Goal: Task Accomplishment & Management: Use online tool/utility

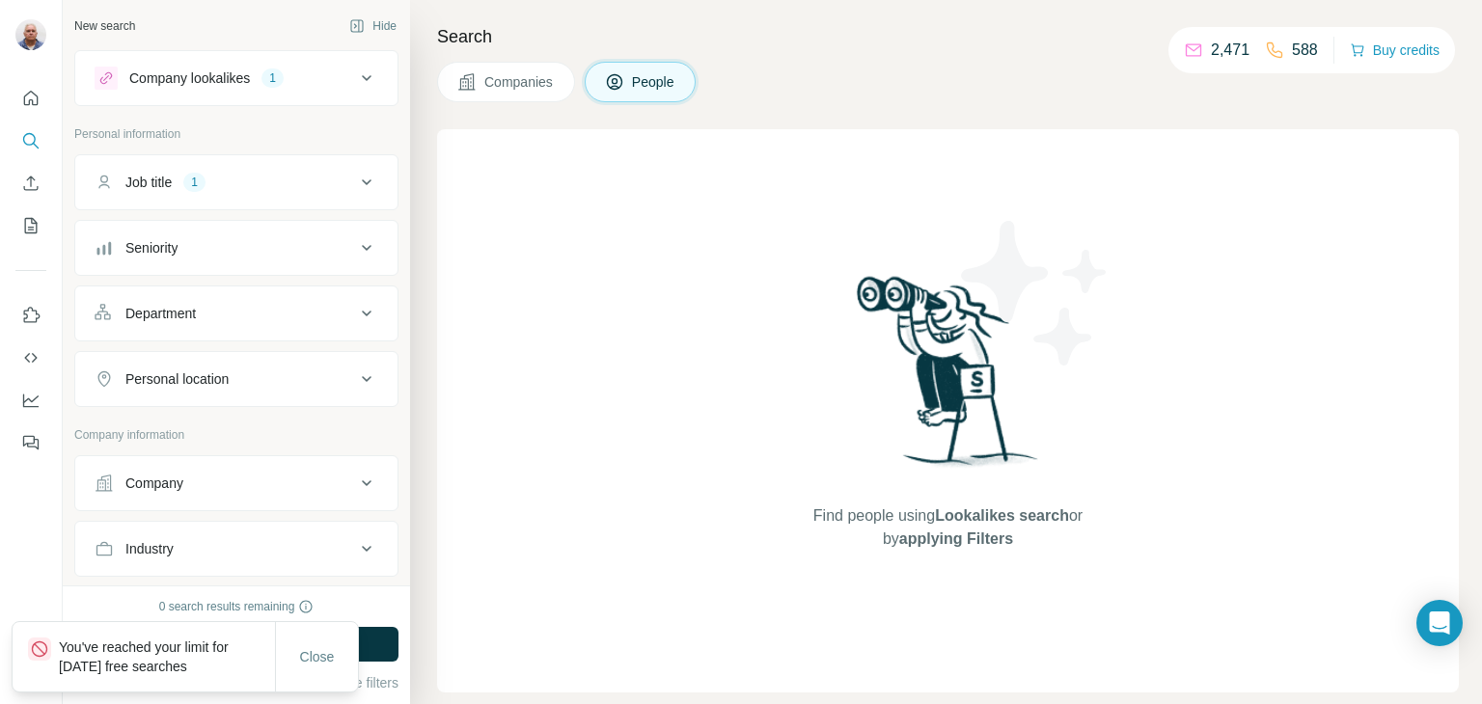
click at [532, 86] on span "Companies" at bounding box center [519, 81] width 70 height 19
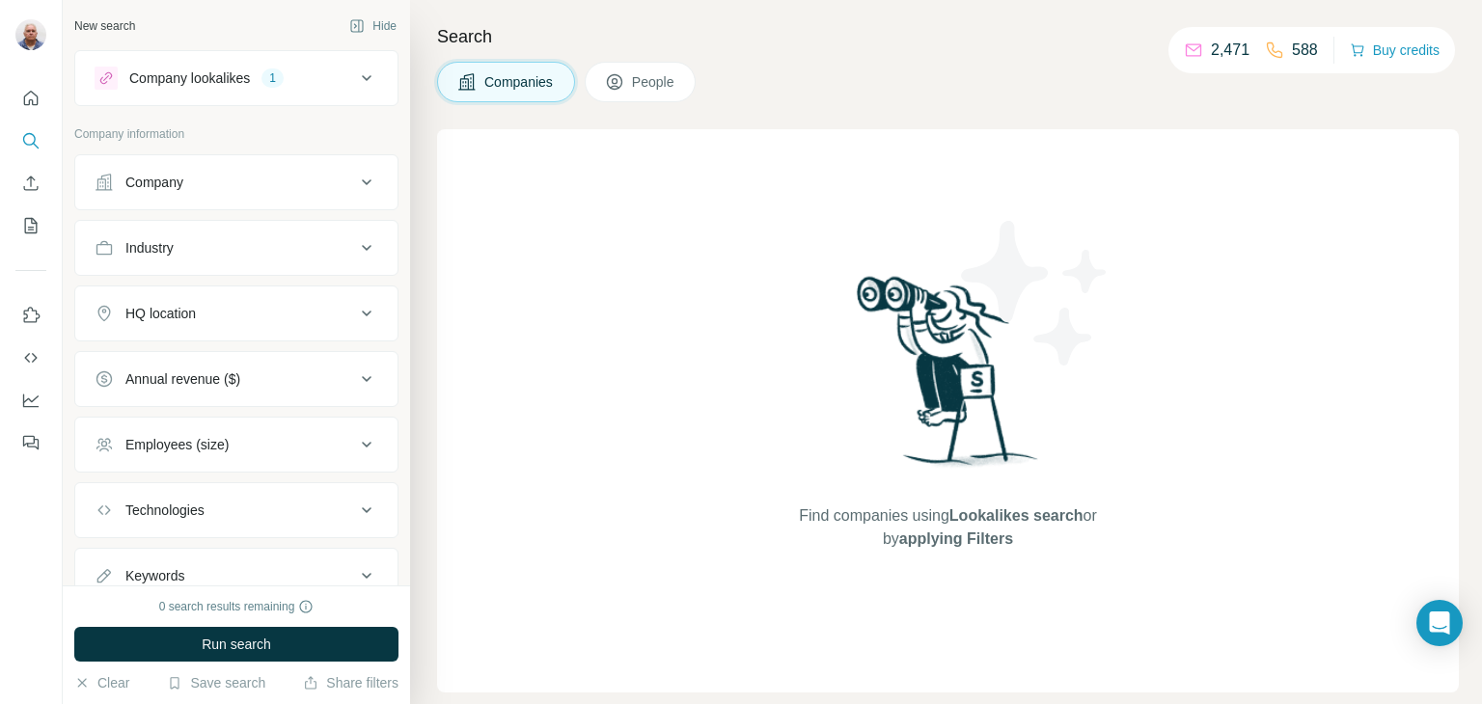
click at [355, 172] on icon at bounding box center [366, 182] width 23 height 23
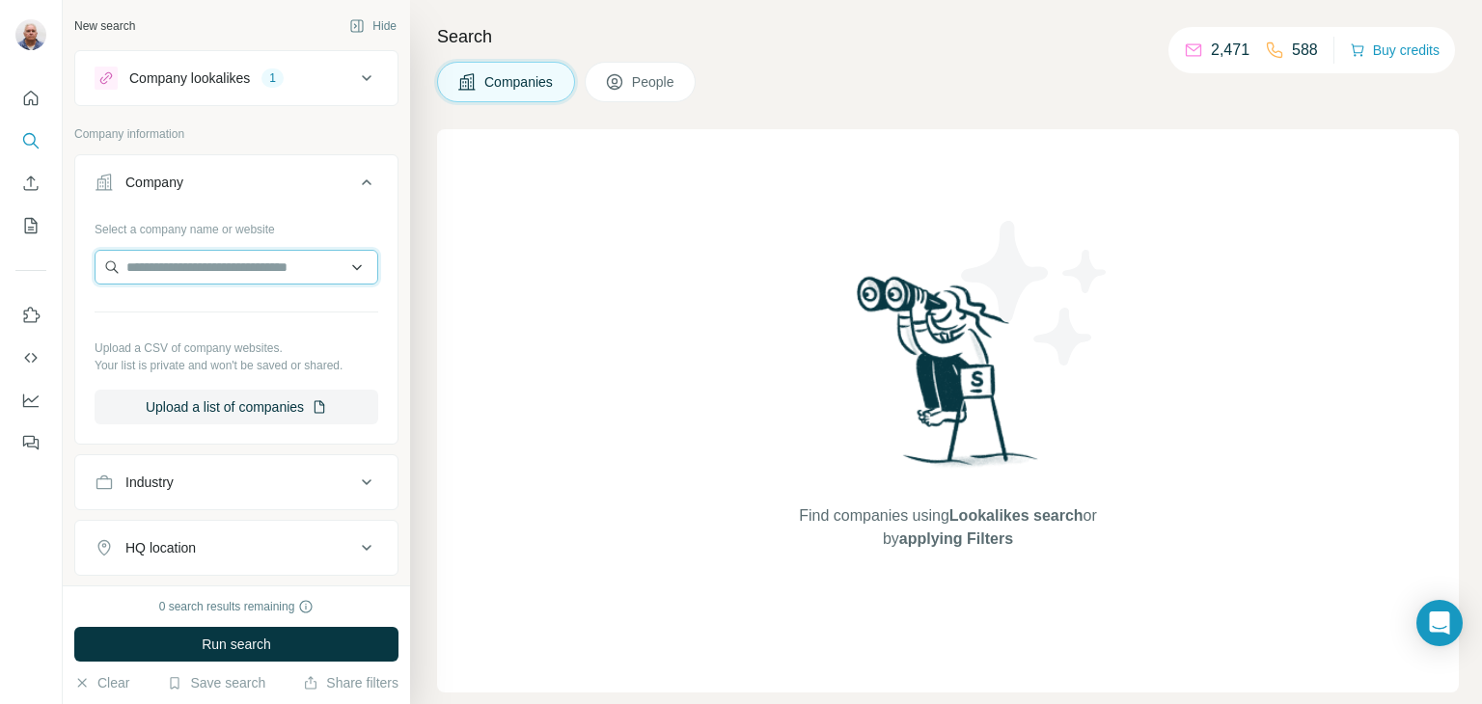
click at [262, 266] on input "text" at bounding box center [237, 267] width 284 height 35
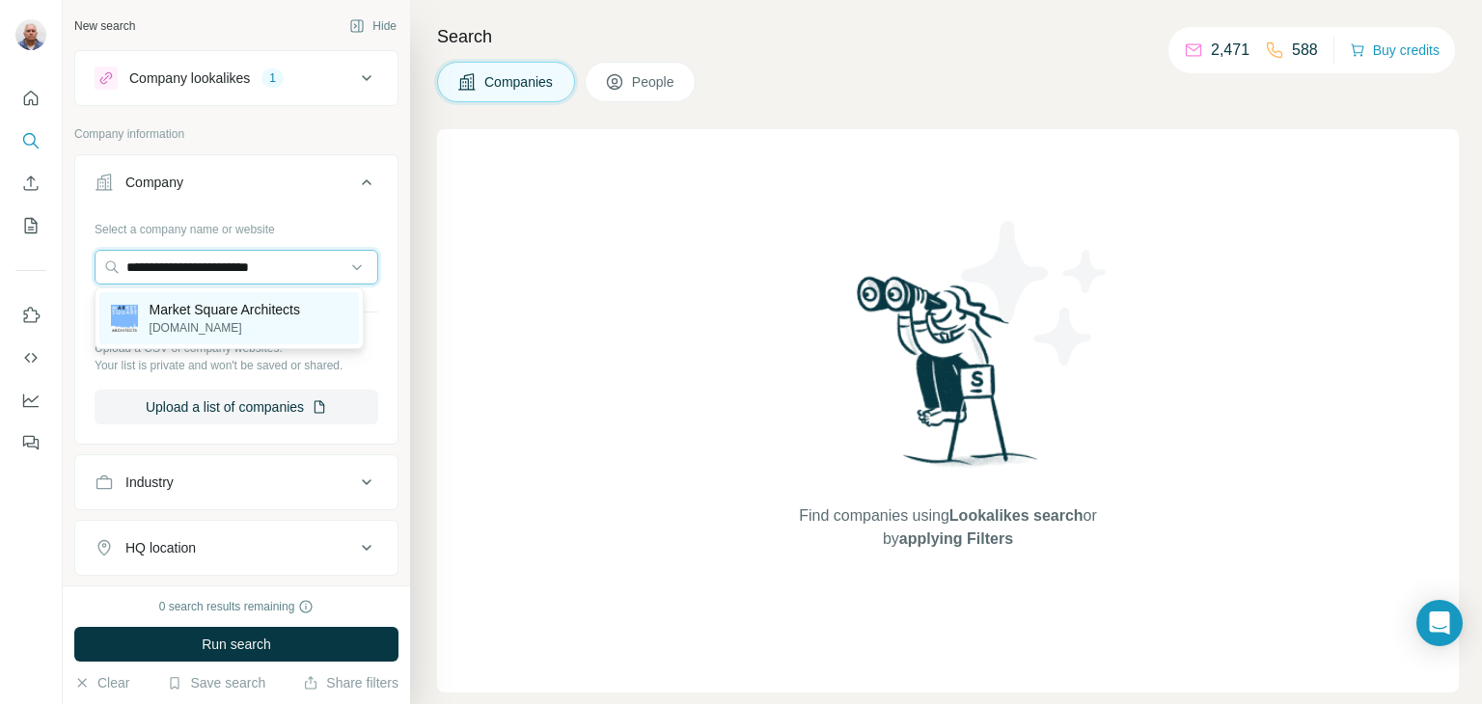
type input "**********"
click at [259, 317] on p "Market Square Architects" at bounding box center [225, 309] width 151 height 19
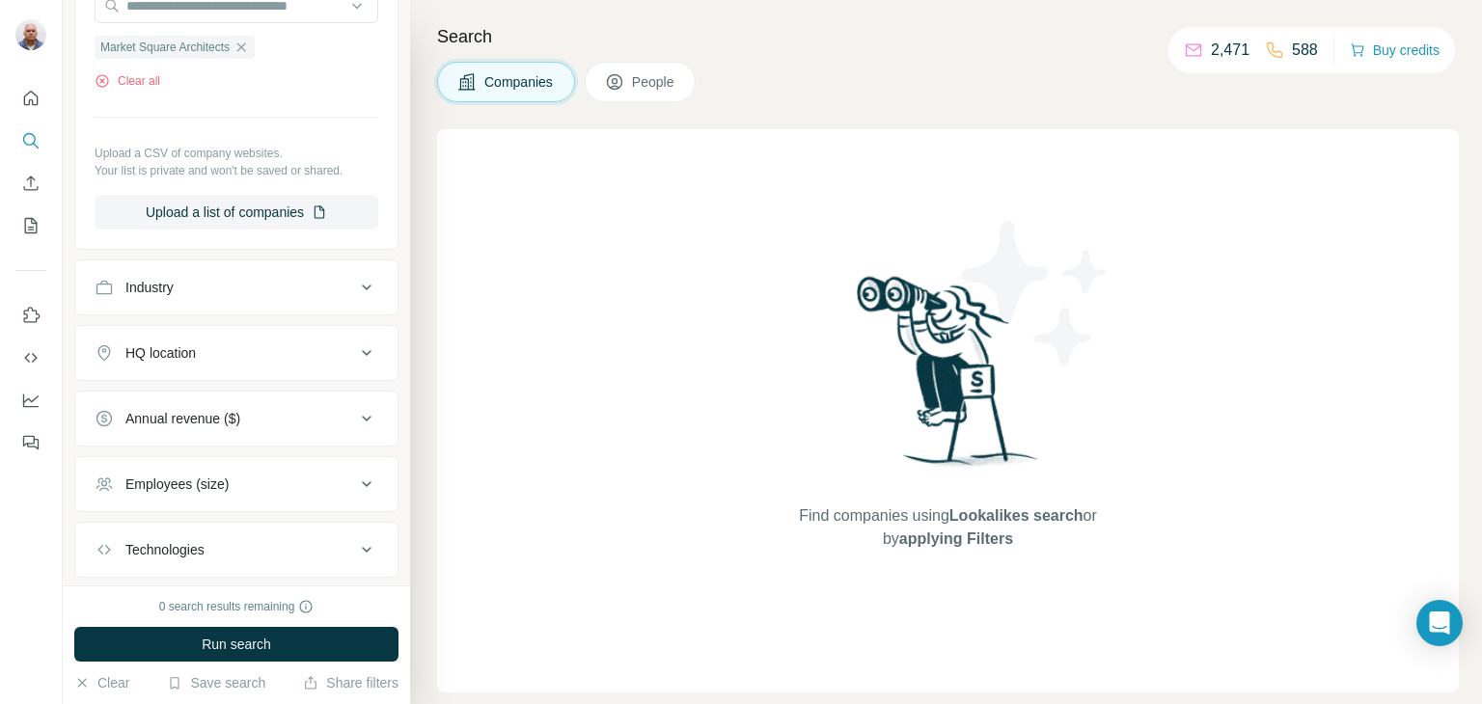
scroll to position [282, 0]
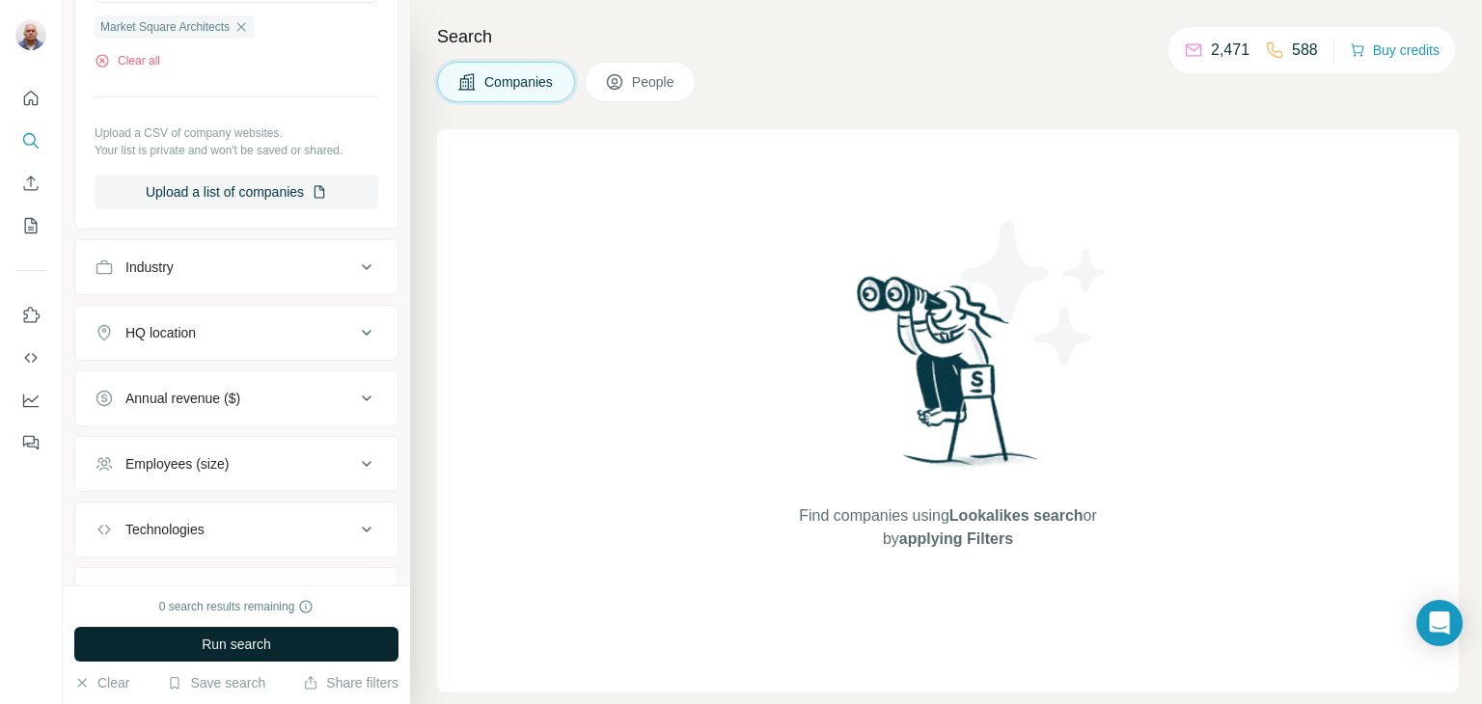
click at [261, 650] on span "Run search" at bounding box center [236, 644] width 69 height 19
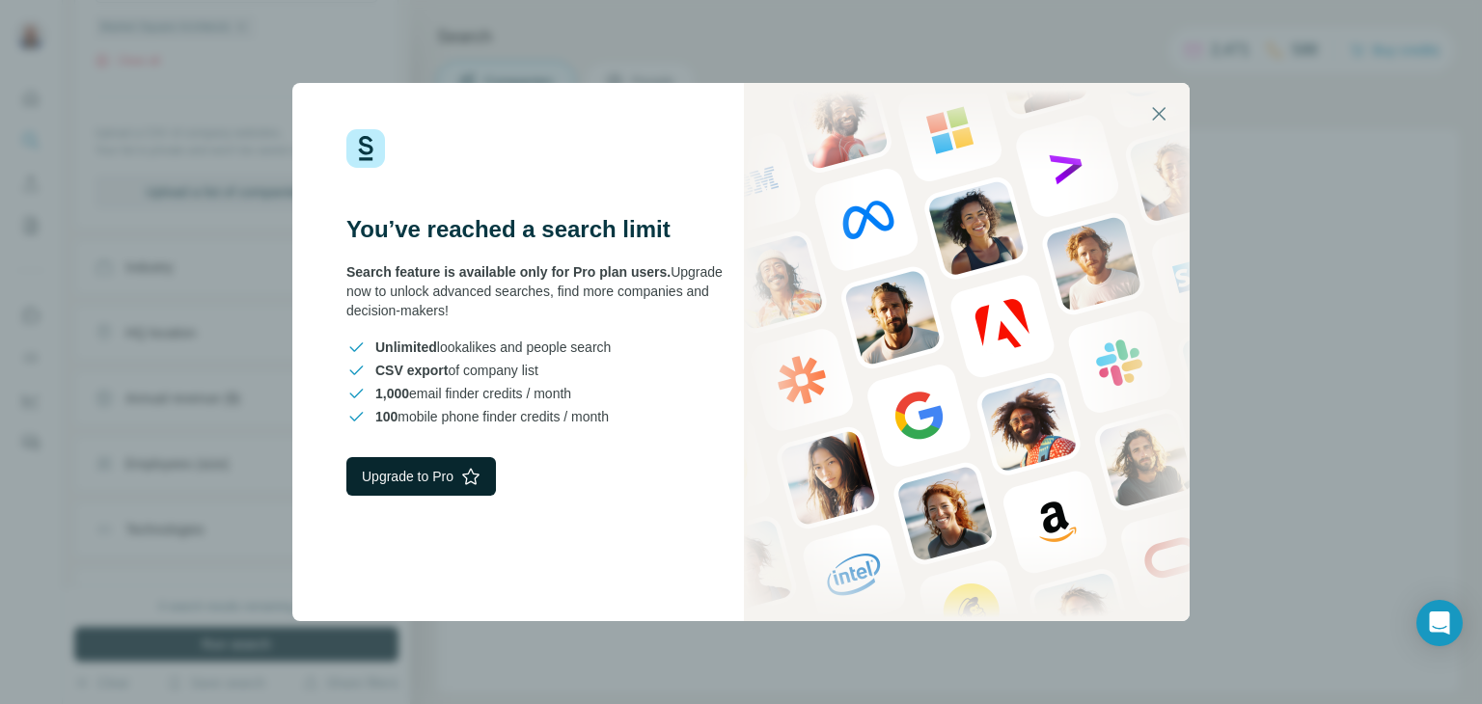
click at [439, 469] on button "Upgrade to Pro" at bounding box center [421, 476] width 150 height 39
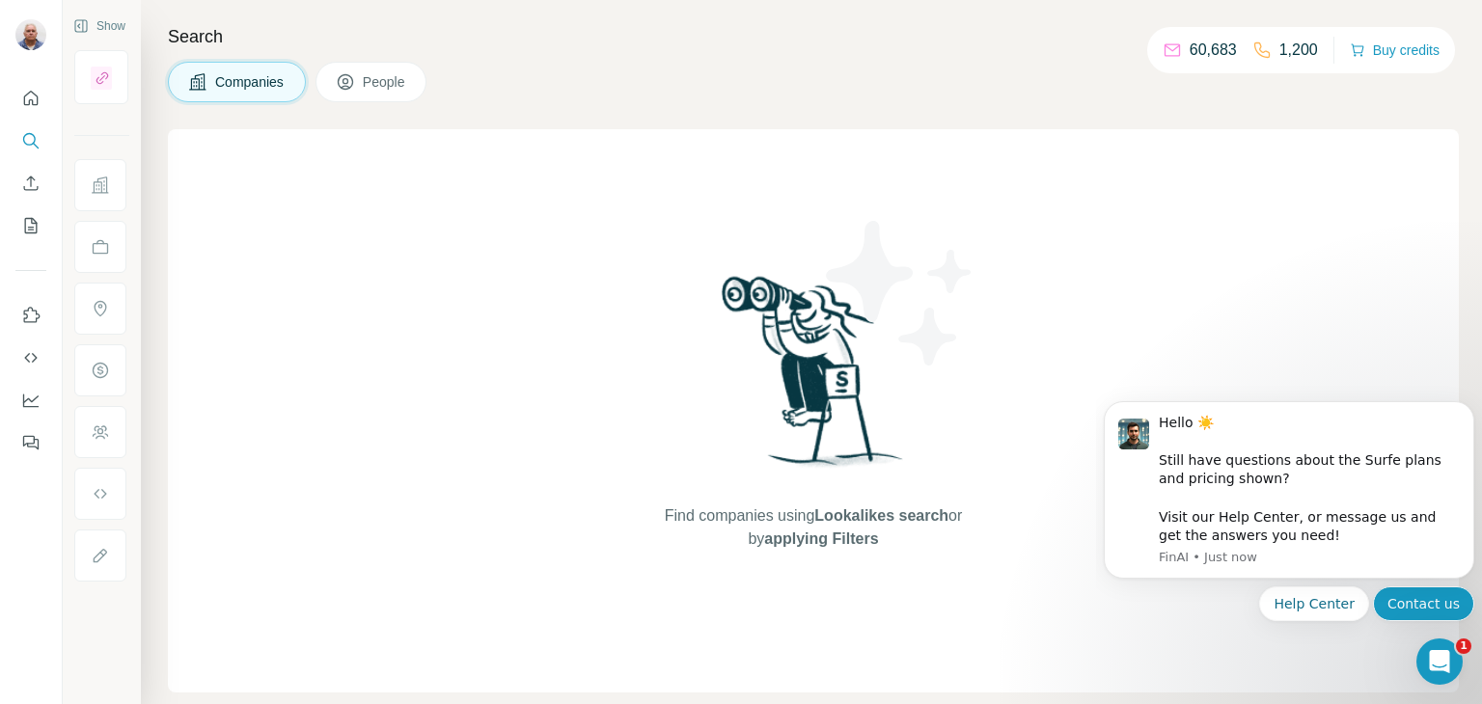
click at [1438, 610] on button "Contact us" at bounding box center [1423, 604] width 101 height 35
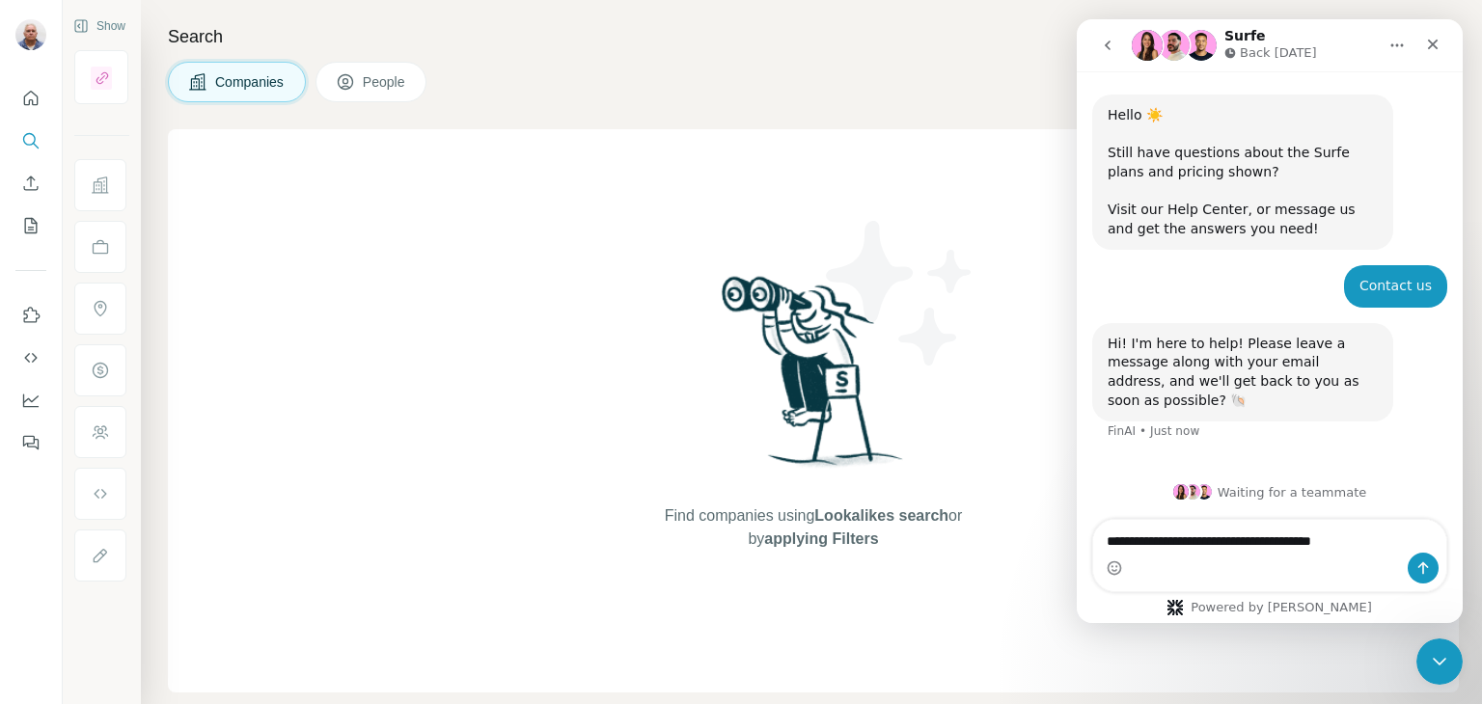
type textarea "**********"
click at [1417, 568] on icon "Send a message…" at bounding box center [1423, 568] width 15 height 15
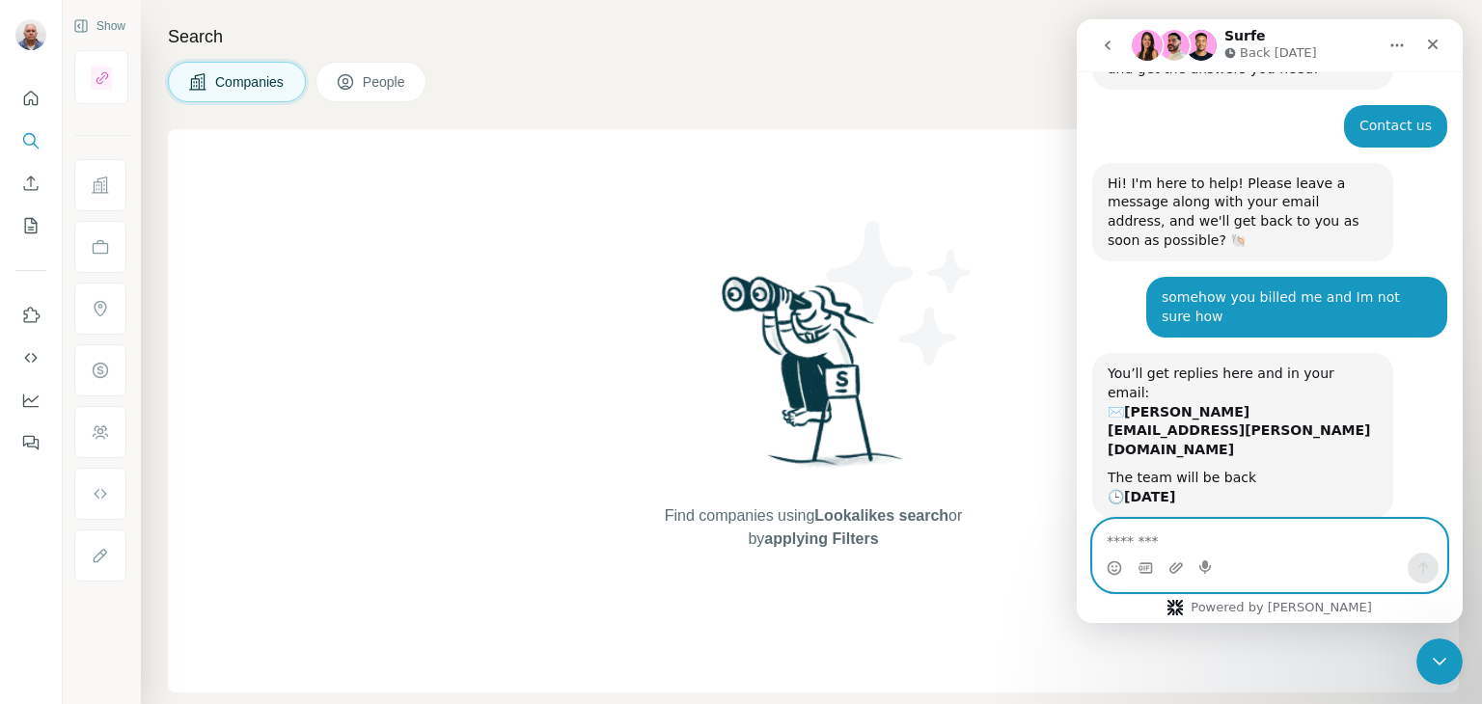
scroll to position [158, 0]
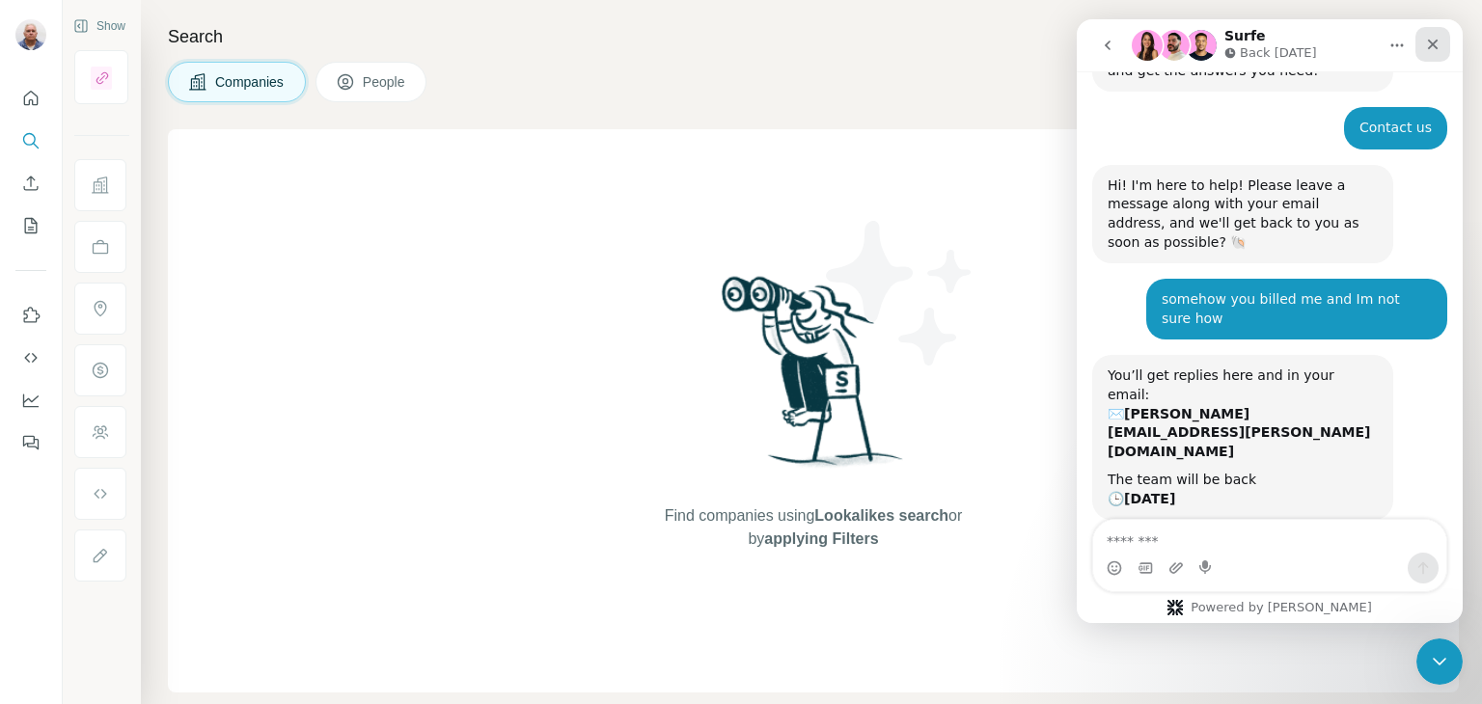
click at [1429, 47] on icon "Close" at bounding box center [1433, 45] width 11 height 11
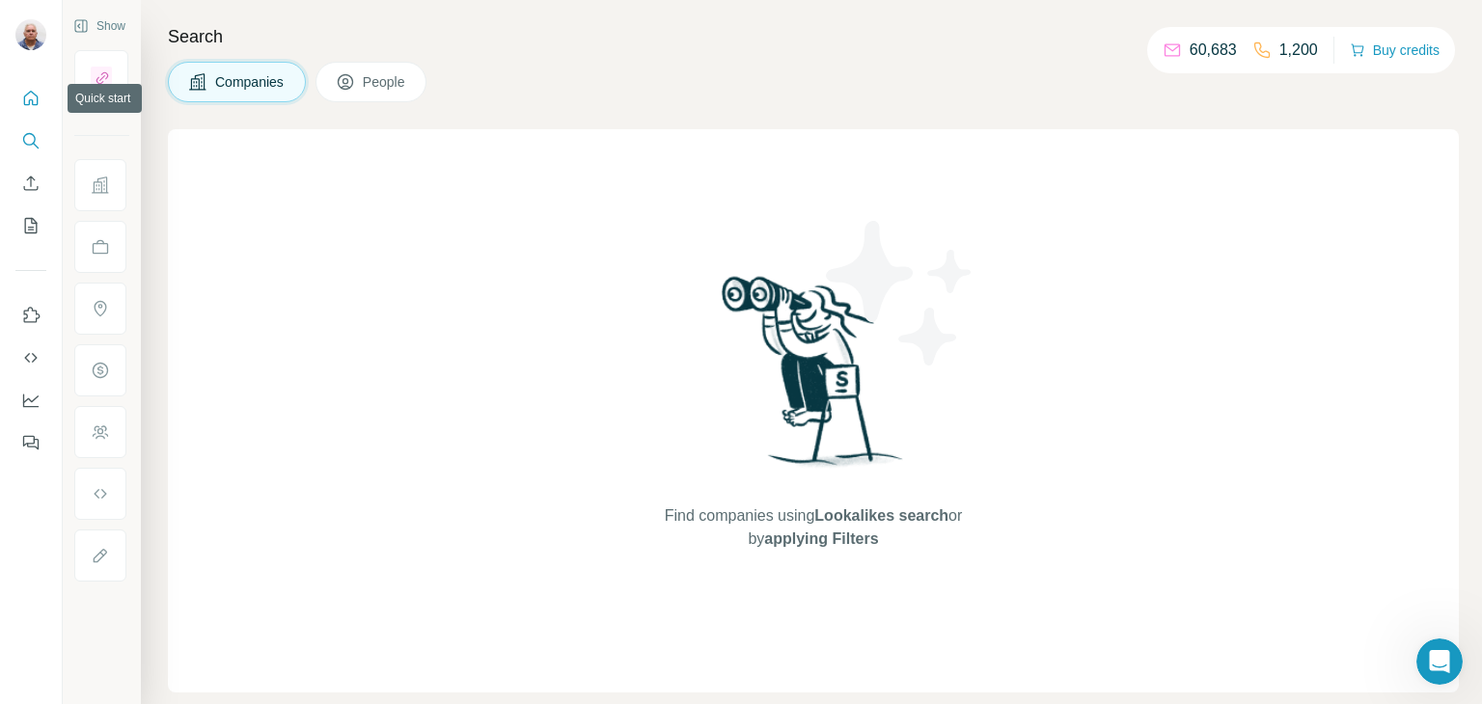
click at [24, 98] on icon "Quick start" at bounding box center [31, 98] width 14 height 14
click at [221, 82] on span "Companies" at bounding box center [250, 81] width 70 height 19
click at [373, 77] on span "People" at bounding box center [385, 81] width 44 height 19
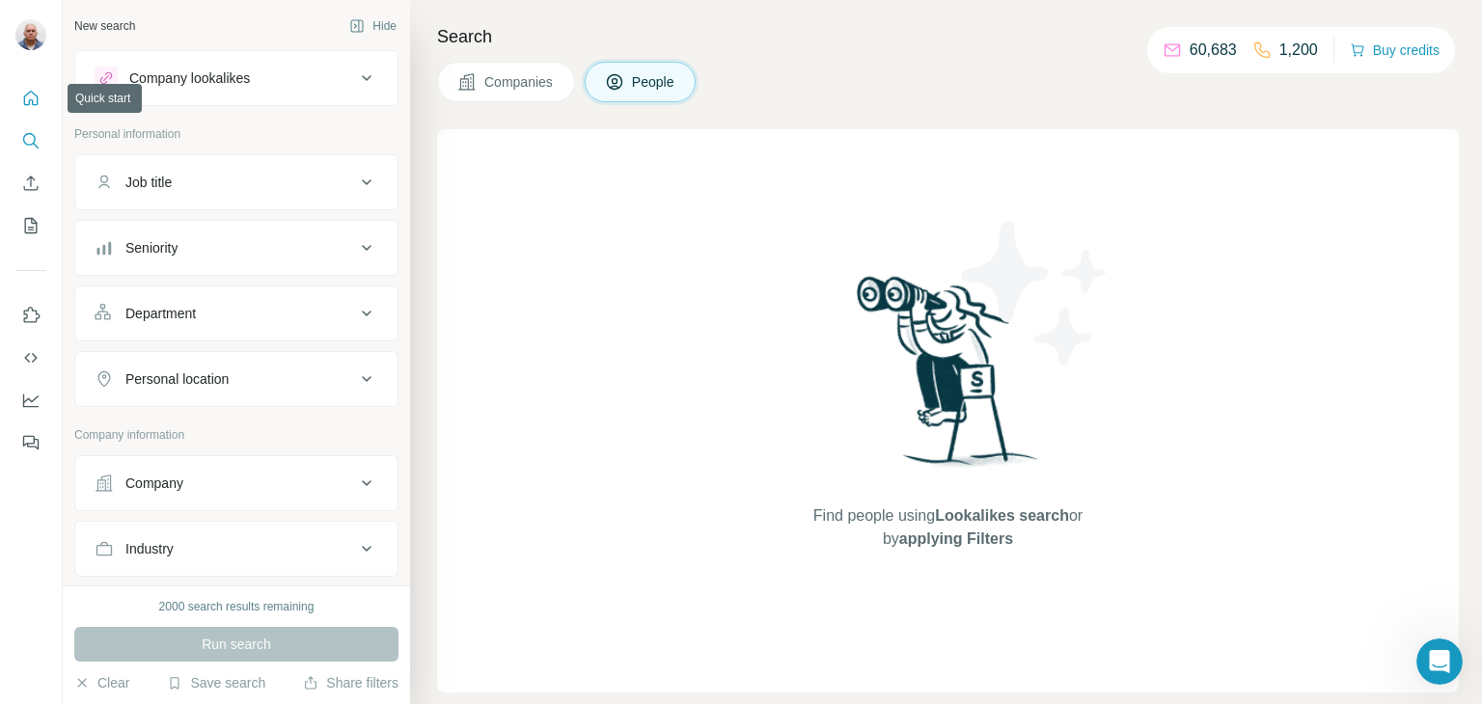
click at [33, 94] on icon "Quick start" at bounding box center [31, 98] width 14 height 14
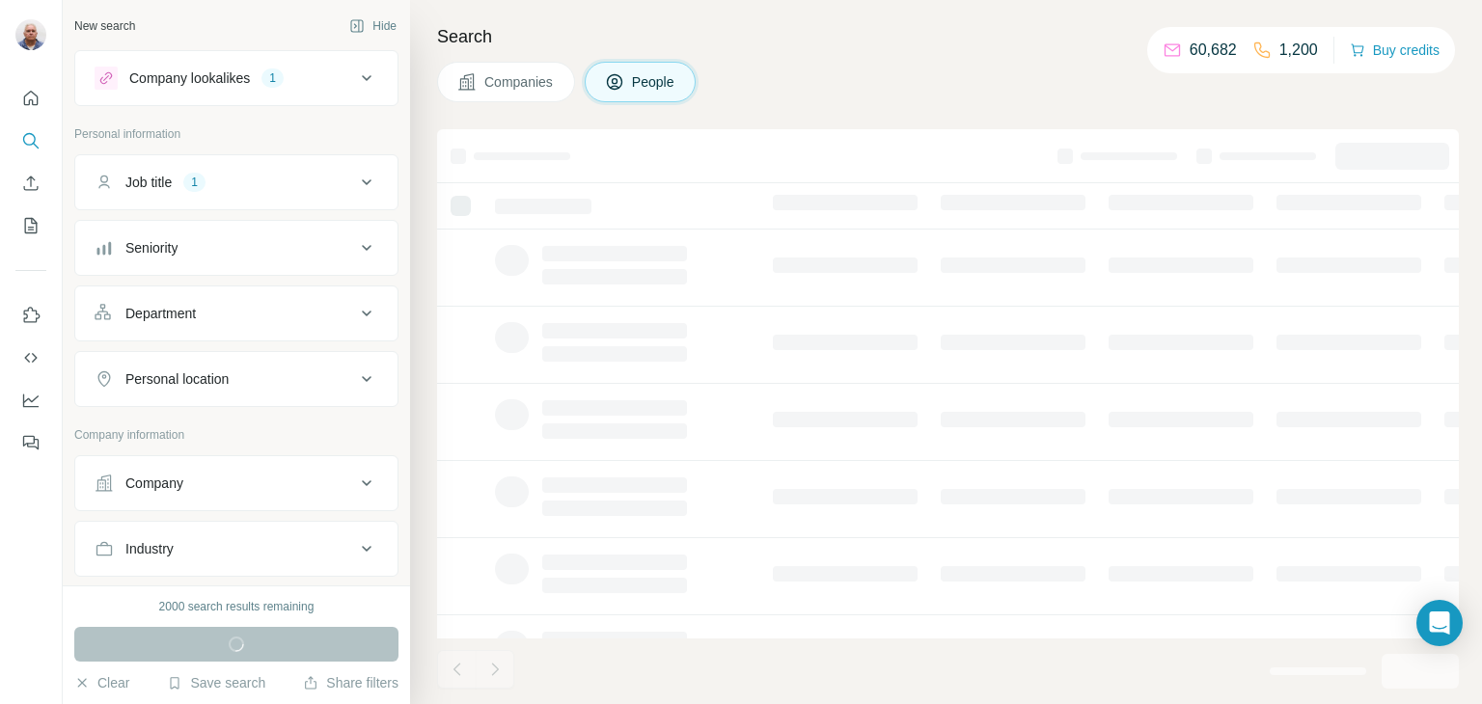
click at [355, 245] on icon at bounding box center [366, 247] width 23 height 23
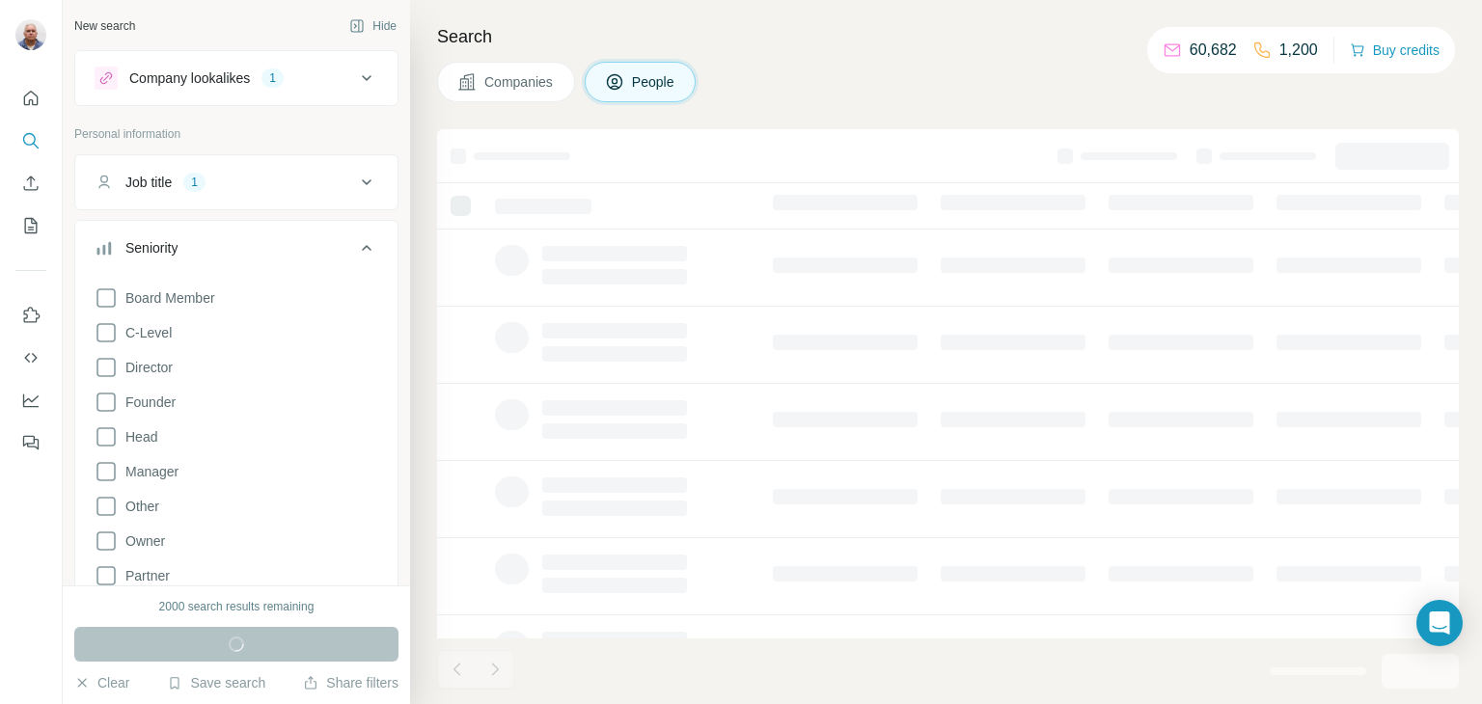
click at [115, 318] on div "Board Member C-Level Director Founder Head Manager Other Owner Partner VP" at bounding box center [237, 451] width 284 height 344
click at [105, 330] on icon at bounding box center [106, 332] width 23 height 23
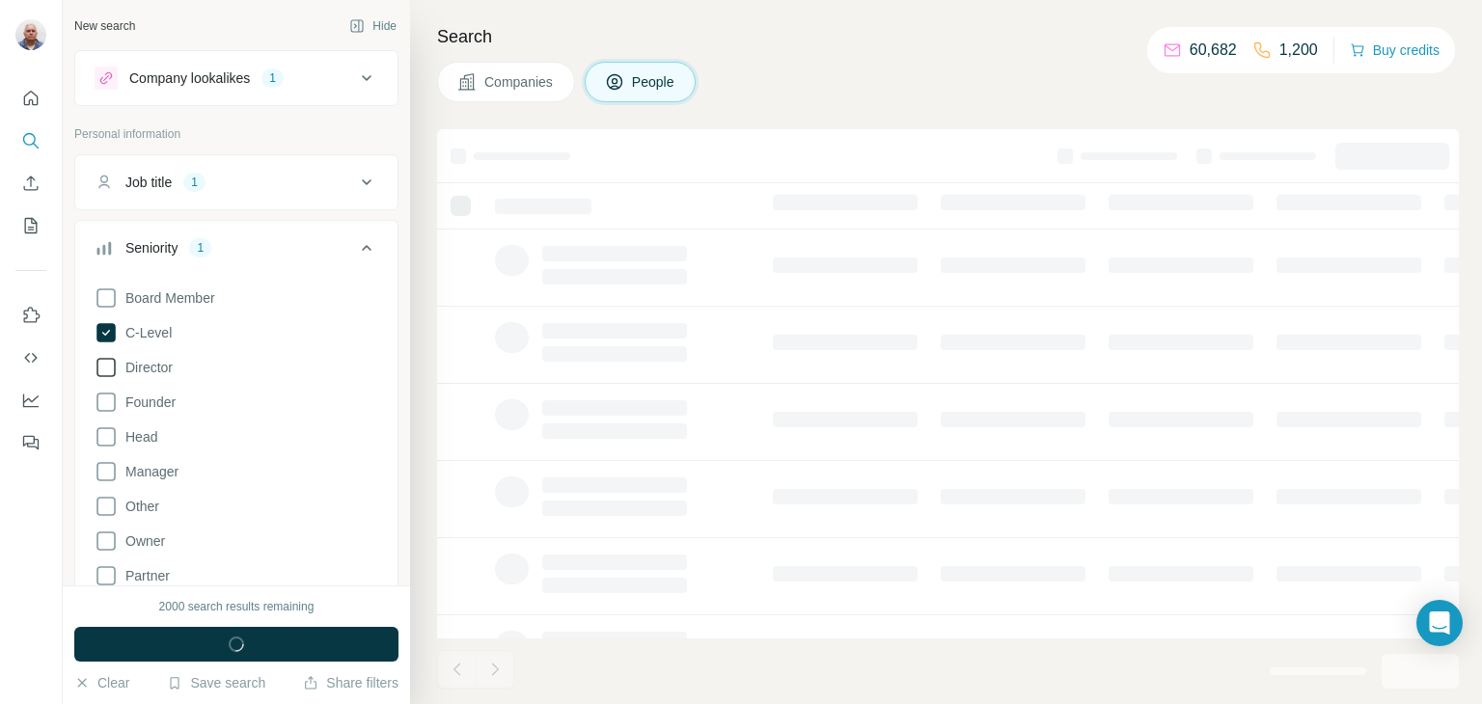
click at [109, 364] on icon at bounding box center [106, 367] width 23 height 23
click at [111, 396] on icon at bounding box center [106, 402] width 23 height 23
click at [110, 468] on icon at bounding box center [106, 471] width 23 height 23
click at [113, 538] on icon at bounding box center [106, 541] width 23 height 23
click at [111, 570] on icon at bounding box center [106, 575] width 23 height 23
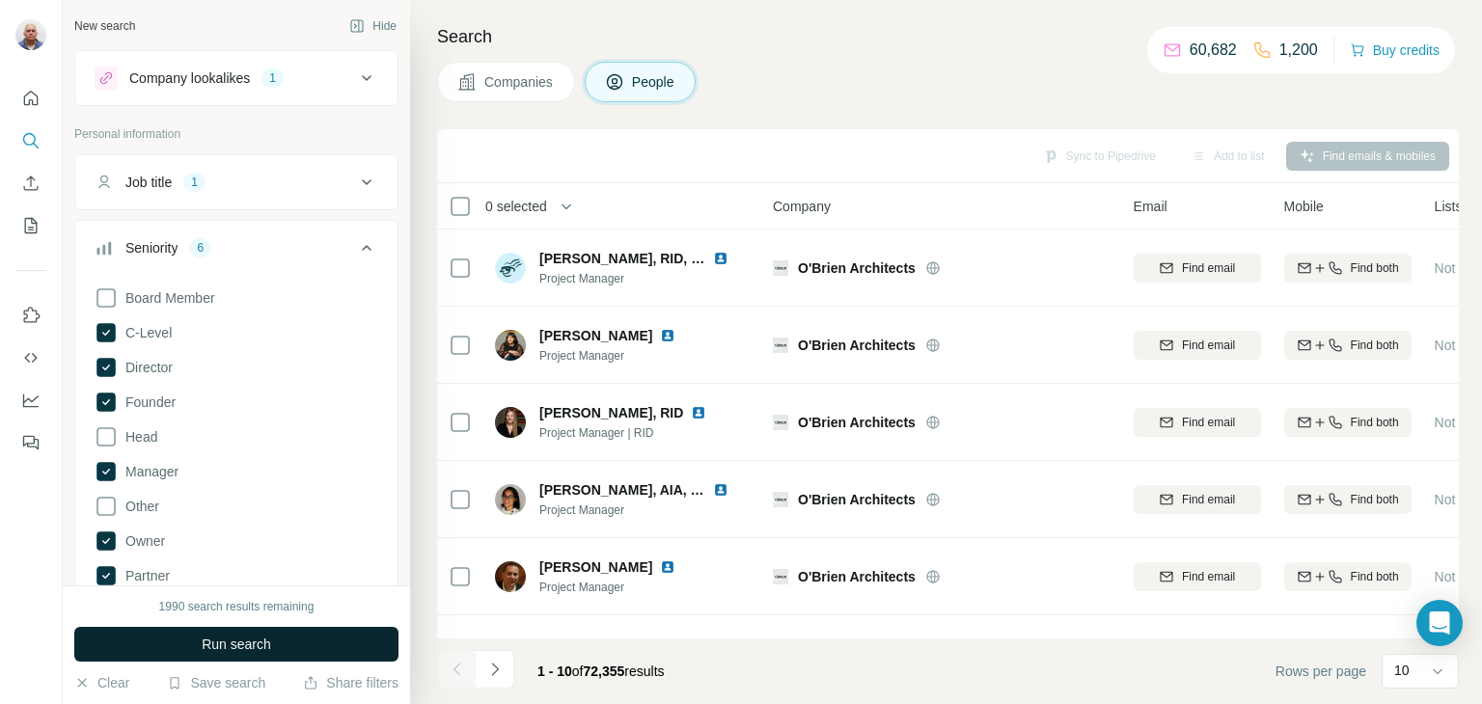
click at [232, 648] on span "Run search" at bounding box center [236, 644] width 69 height 19
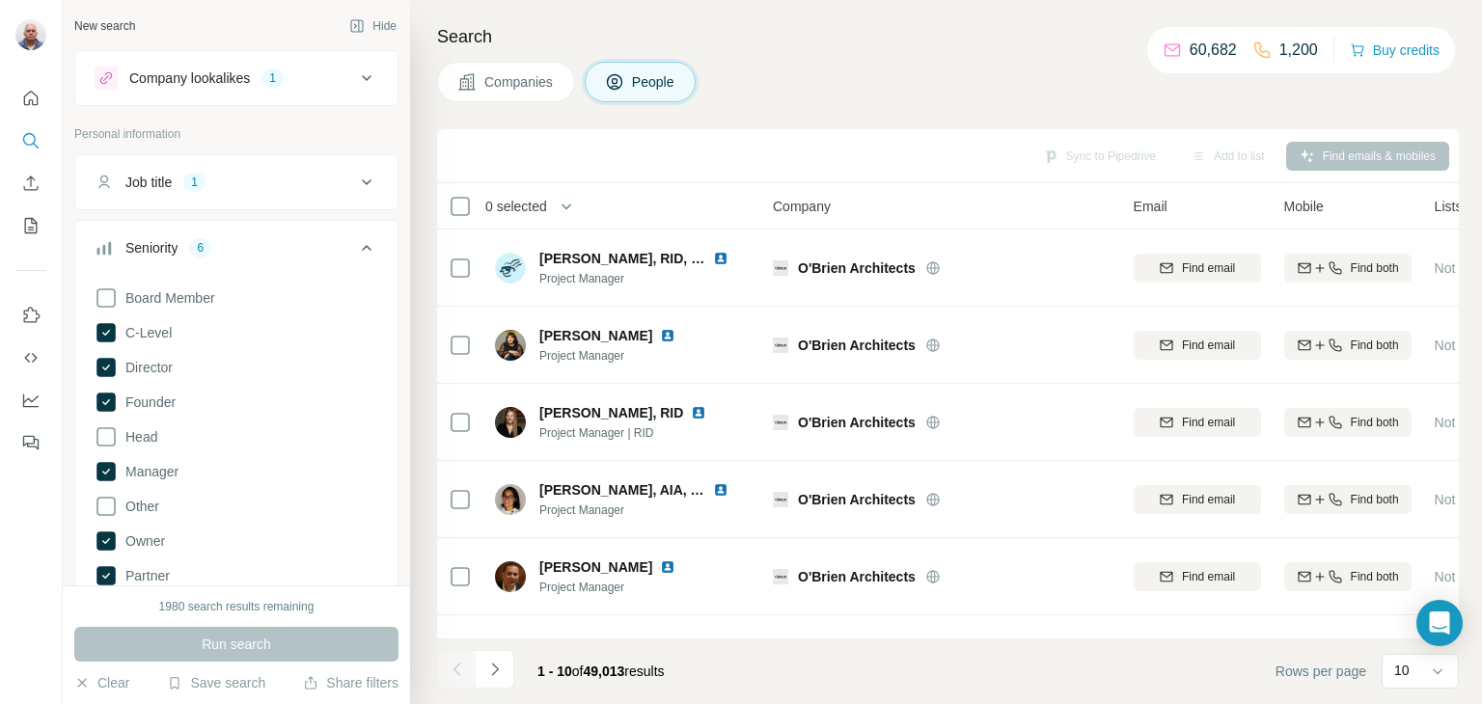
click at [521, 86] on span "Companies" at bounding box center [519, 81] width 70 height 19
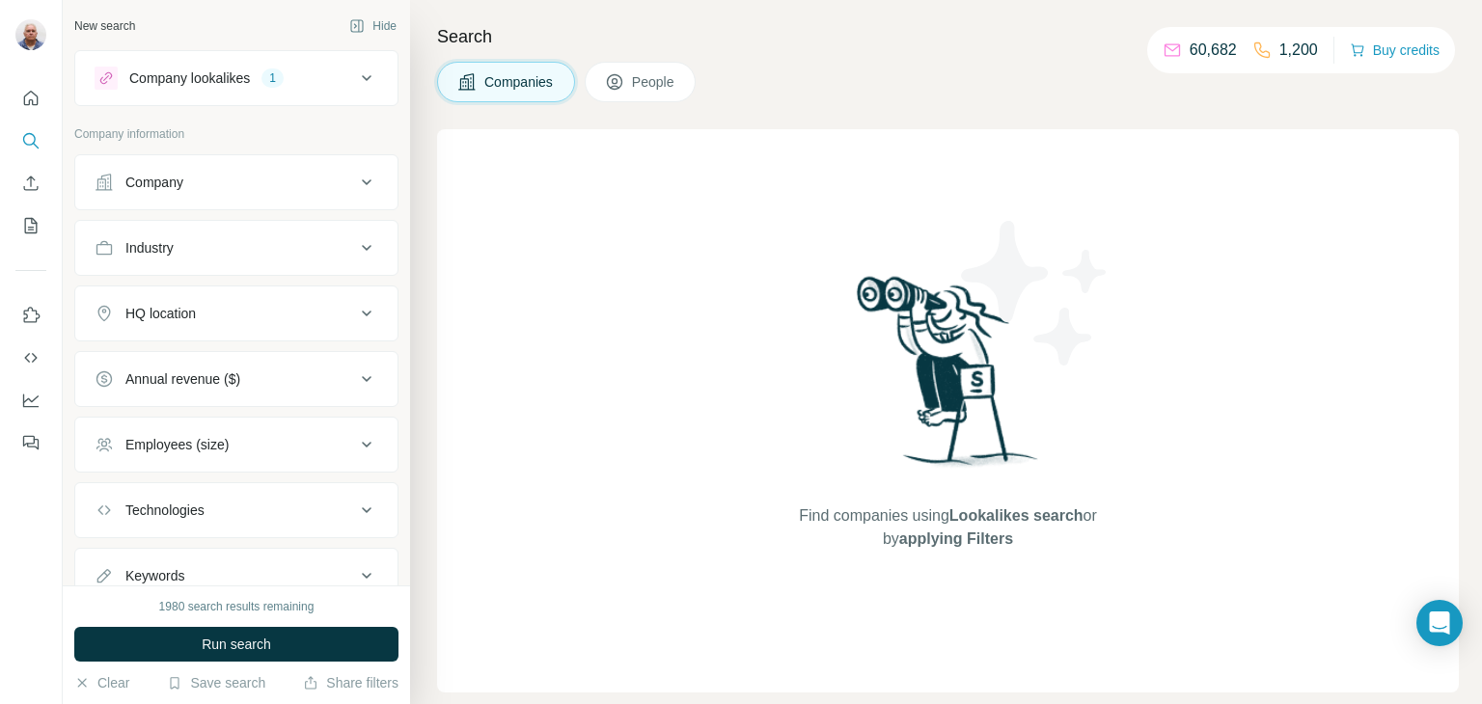
click at [290, 181] on div "Company" at bounding box center [225, 182] width 261 height 19
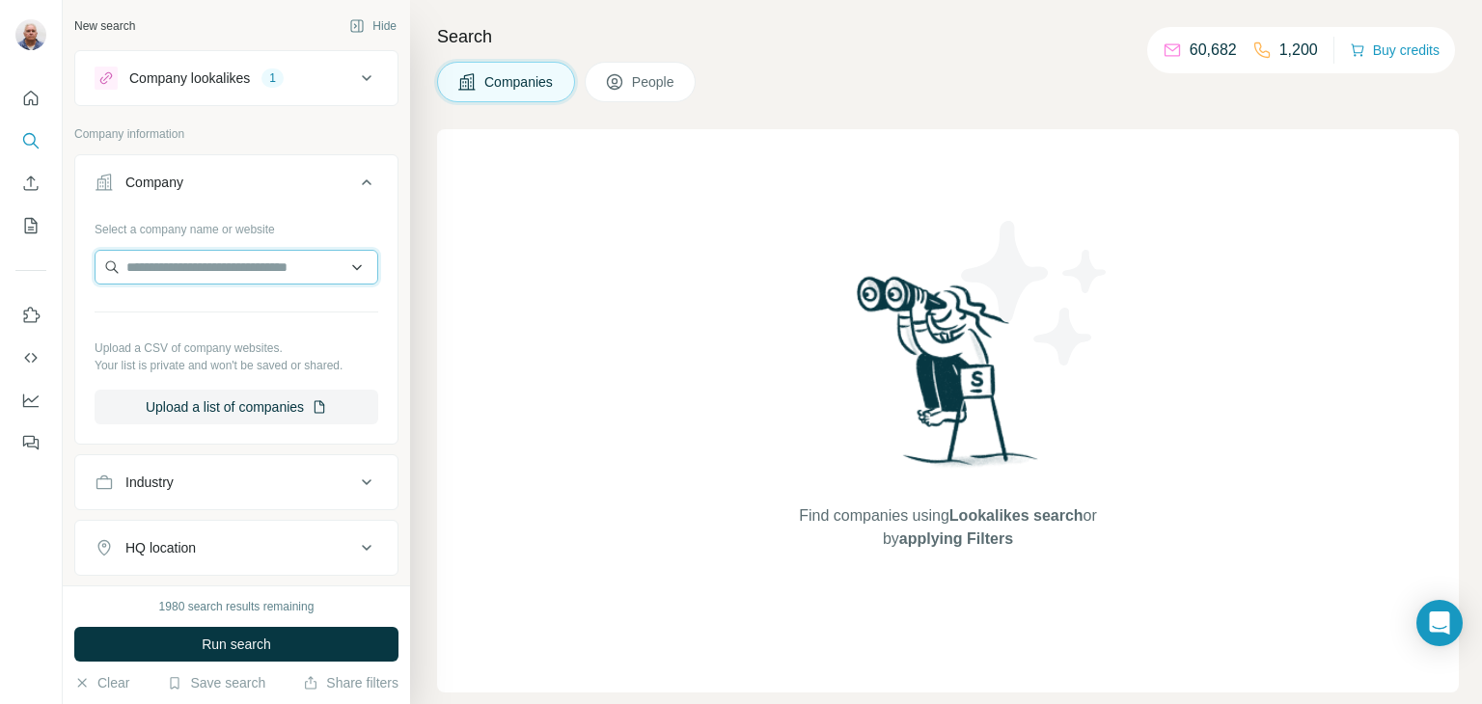
click at [215, 276] on input "text" at bounding box center [237, 267] width 284 height 35
click at [35, 97] on icon "Quick start" at bounding box center [30, 98] width 19 height 19
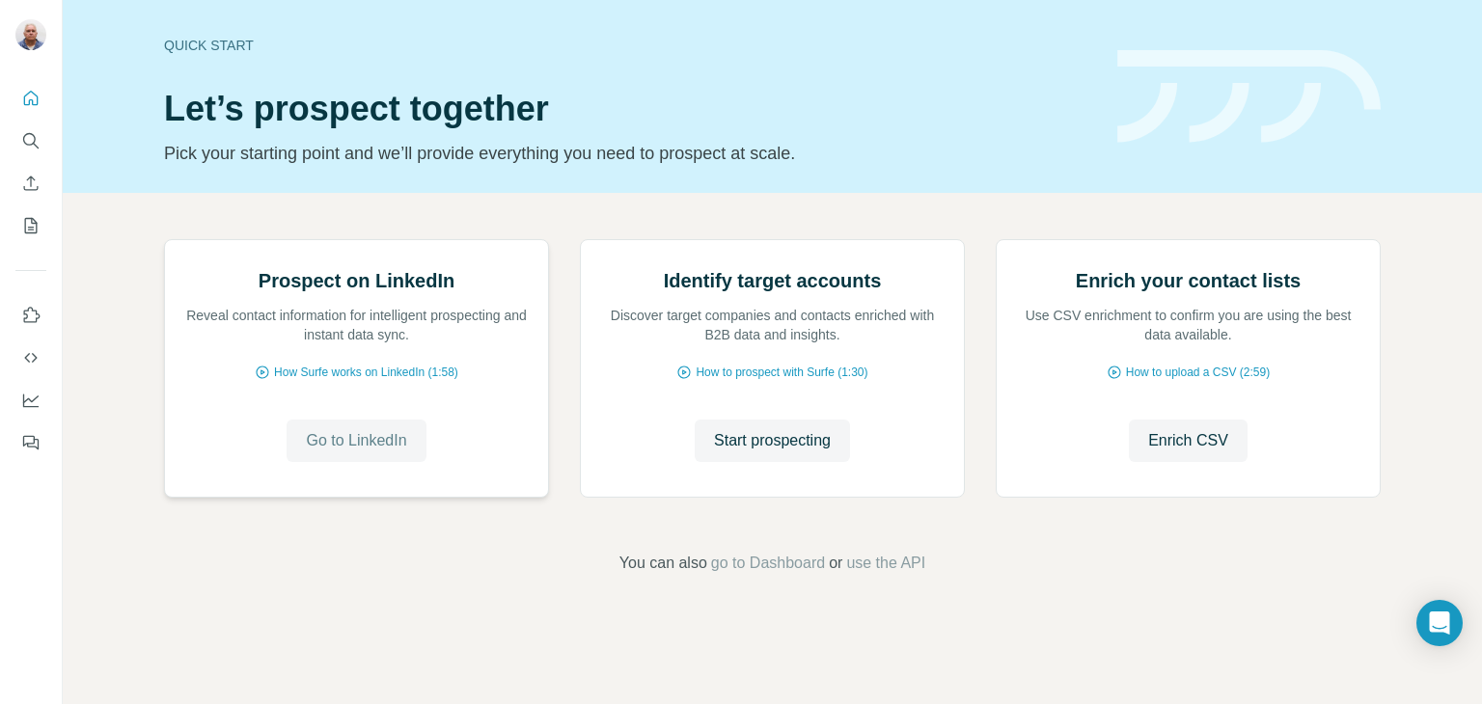
click at [359, 453] on span "Go to LinkedIn" at bounding box center [356, 440] width 100 height 23
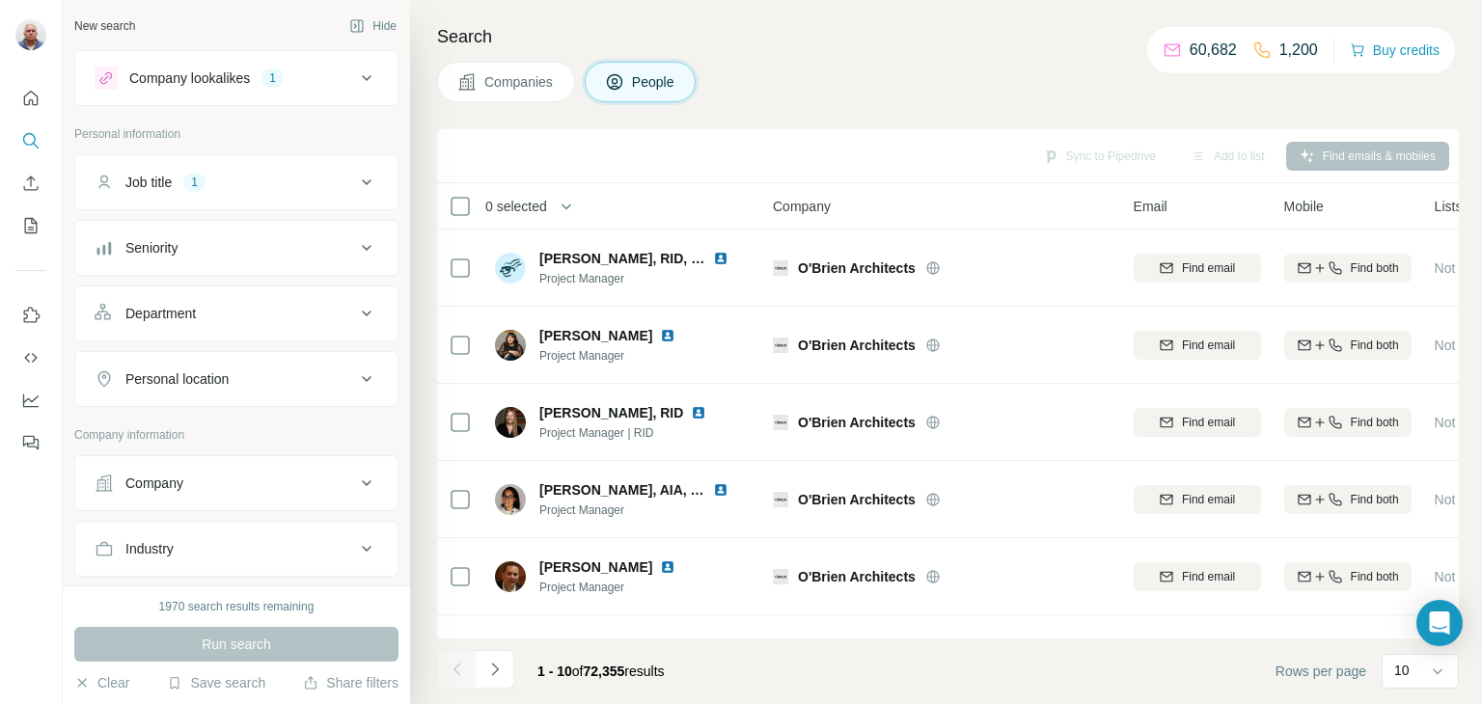
click at [508, 87] on span "Companies" at bounding box center [519, 81] width 70 height 19
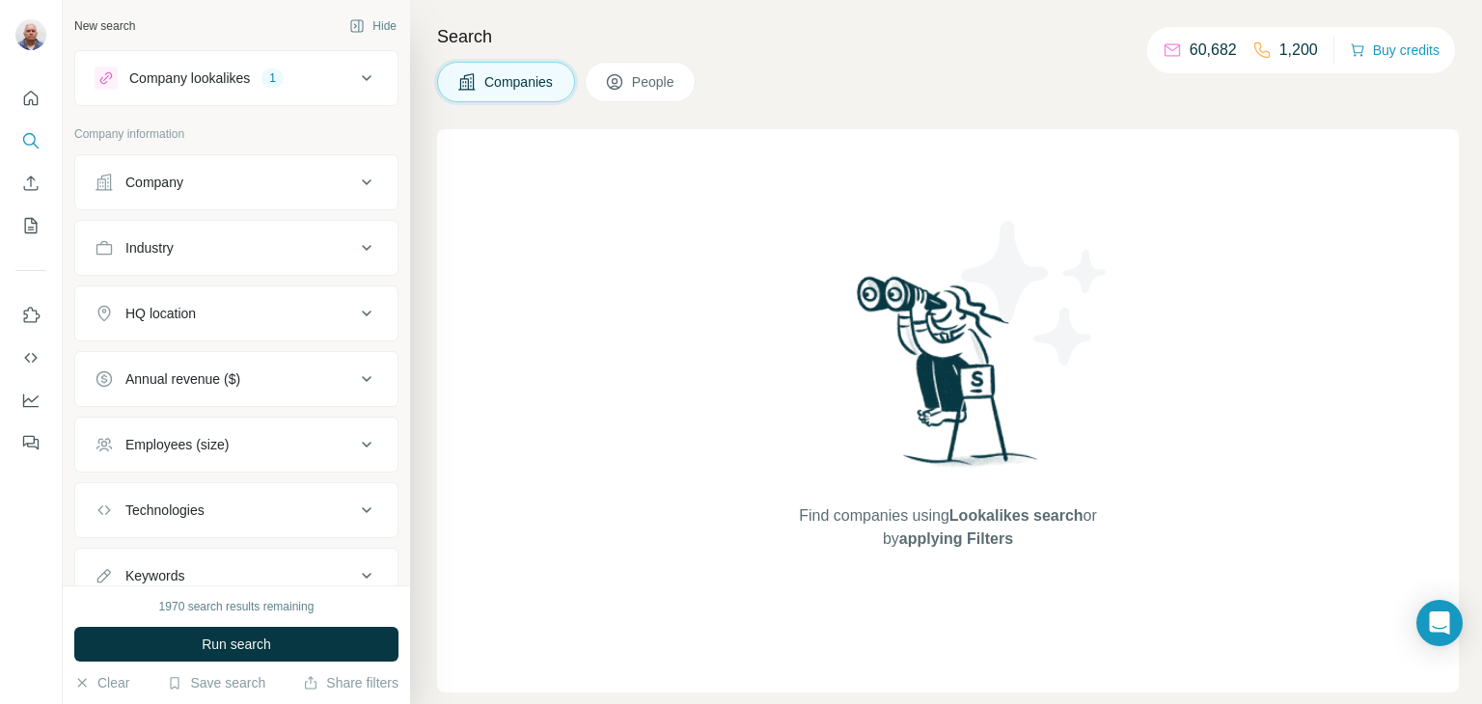
click at [979, 526] on span "Find companies using Lookalikes search or by applying Filters" at bounding box center [947, 528] width 309 height 46
click at [355, 248] on icon at bounding box center [366, 247] width 23 height 23
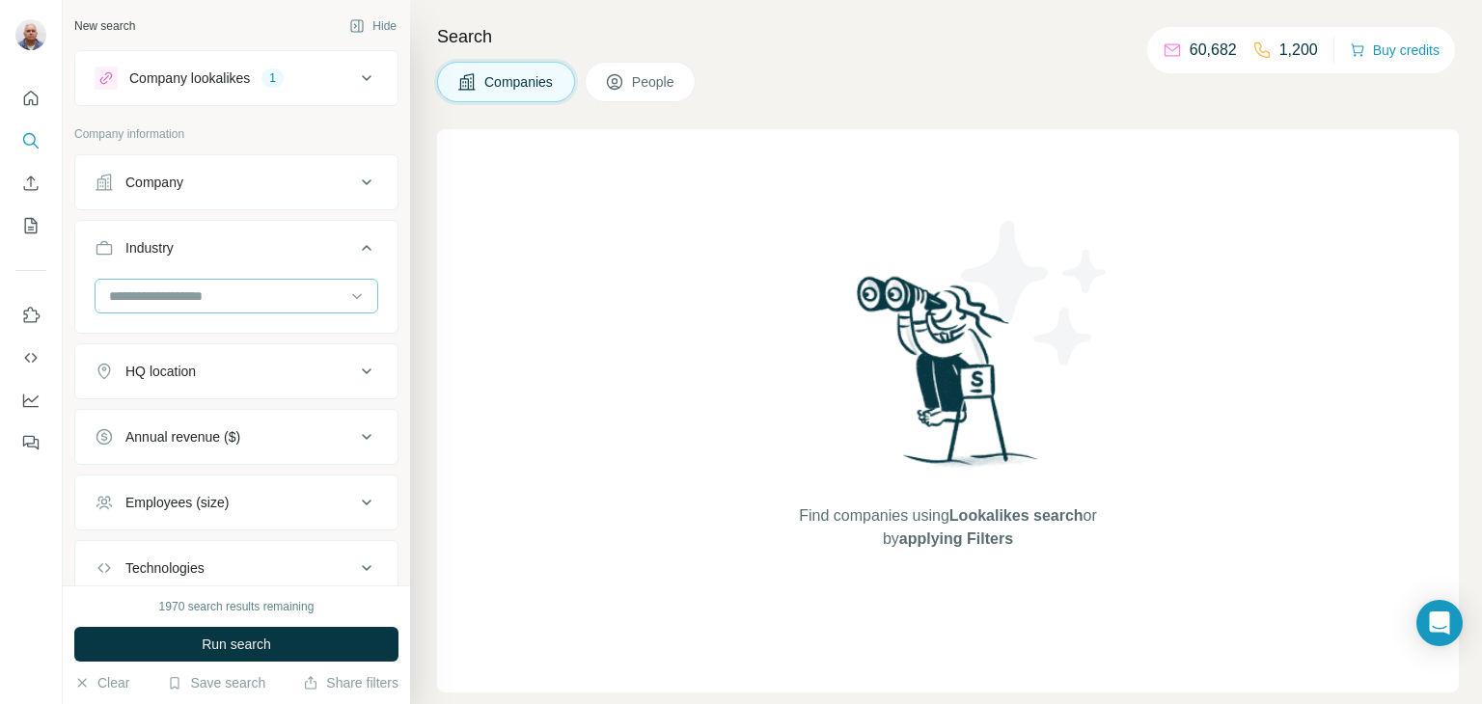
click at [226, 291] on input at bounding box center [226, 296] width 238 height 21
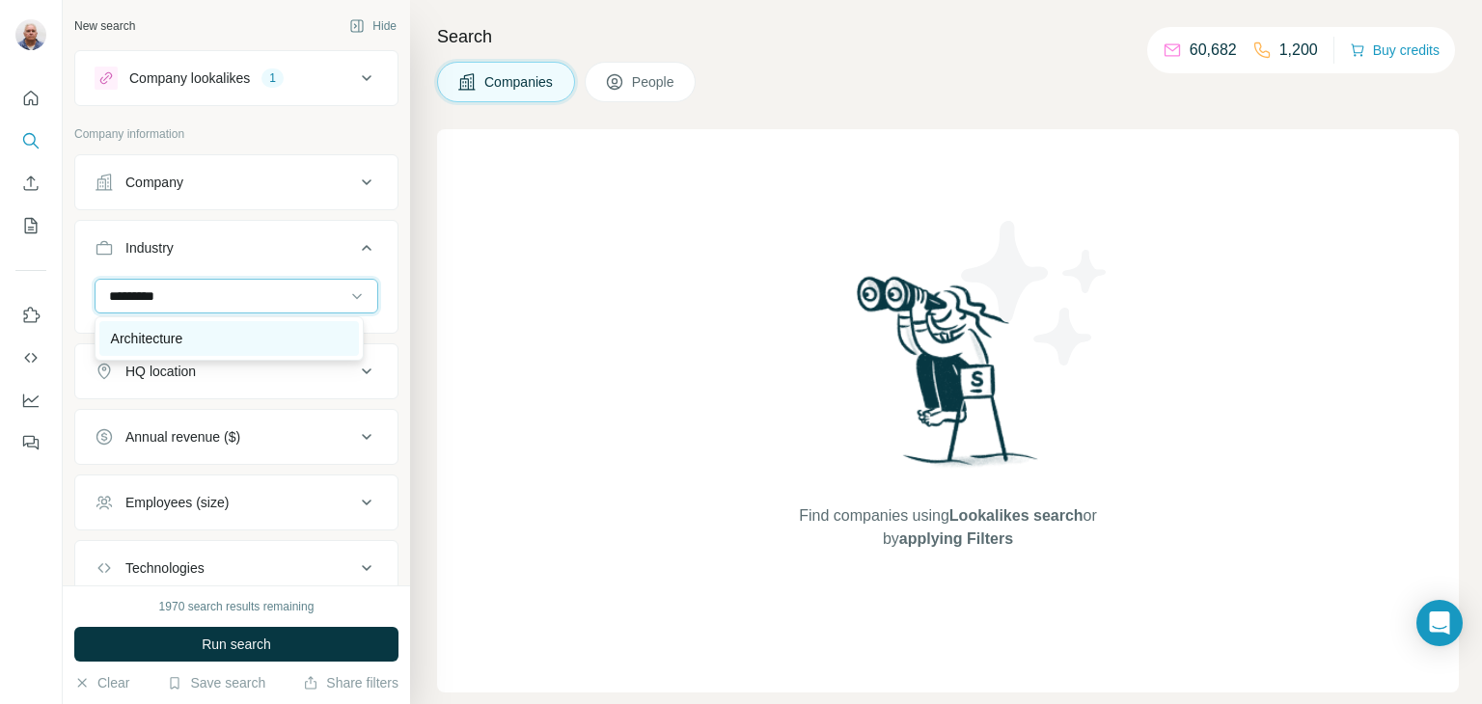
type input "*********"
click at [193, 339] on div "Architecture" at bounding box center [229, 338] width 236 height 19
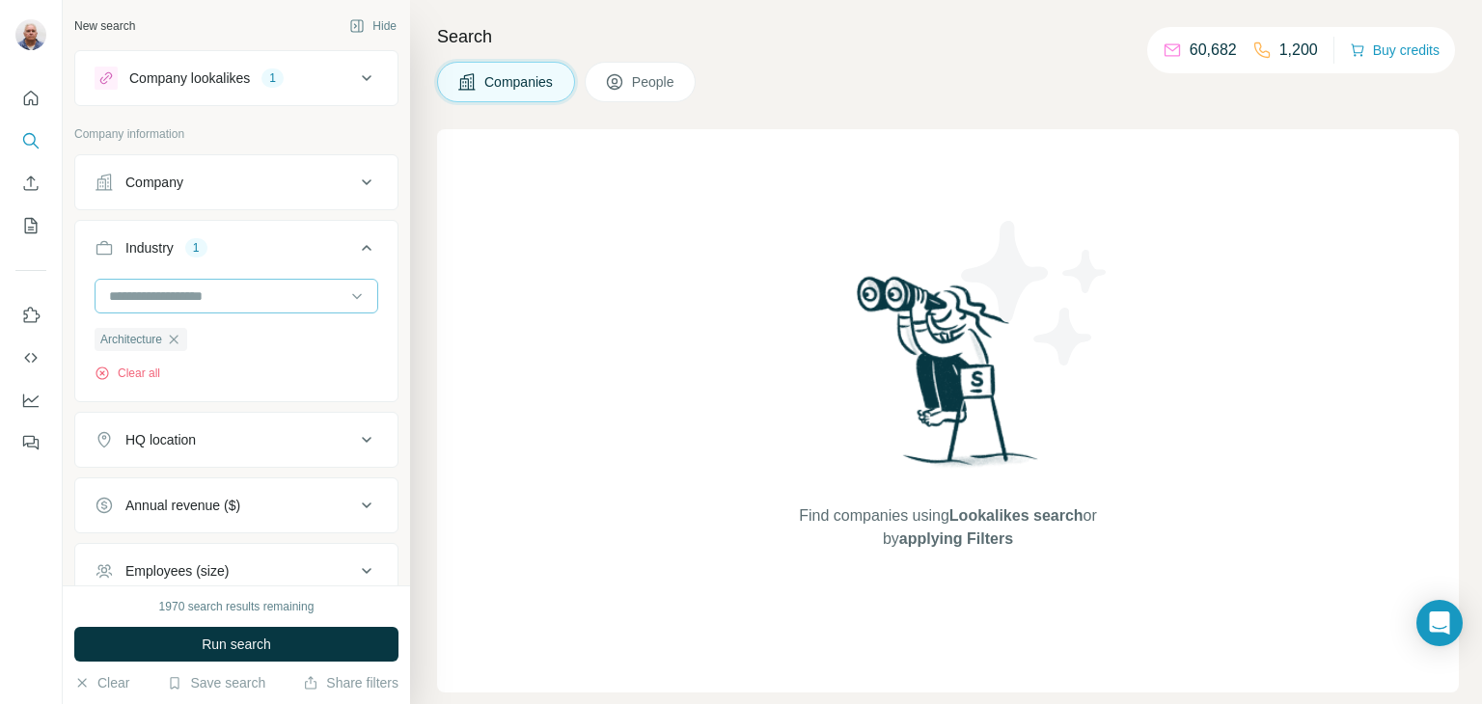
click at [178, 289] on input at bounding box center [226, 296] width 238 height 21
type input "*"
type input "**********"
click at [146, 298] on input "**********" at bounding box center [226, 296] width 238 height 21
click at [144, 341] on span "Architecture" at bounding box center [131, 339] width 62 height 17
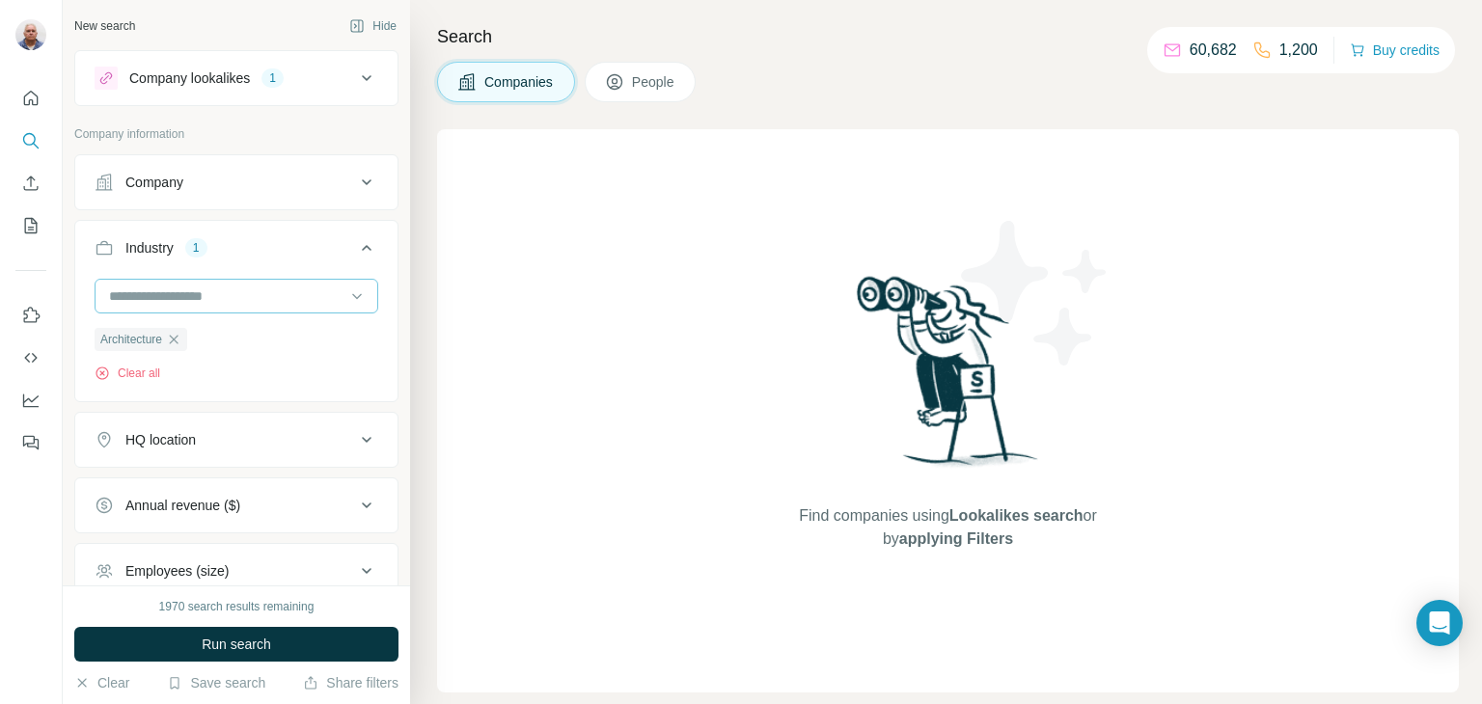
click at [146, 302] on input at bounding box center [226, 296] width 238 height 21
type input "**********"
click at [155, 294] on input "**********" at bounding box center [226, 296] width 238 height 21
click at [347, 300] on icon at bounding box center [356, 296] width 19 height 19
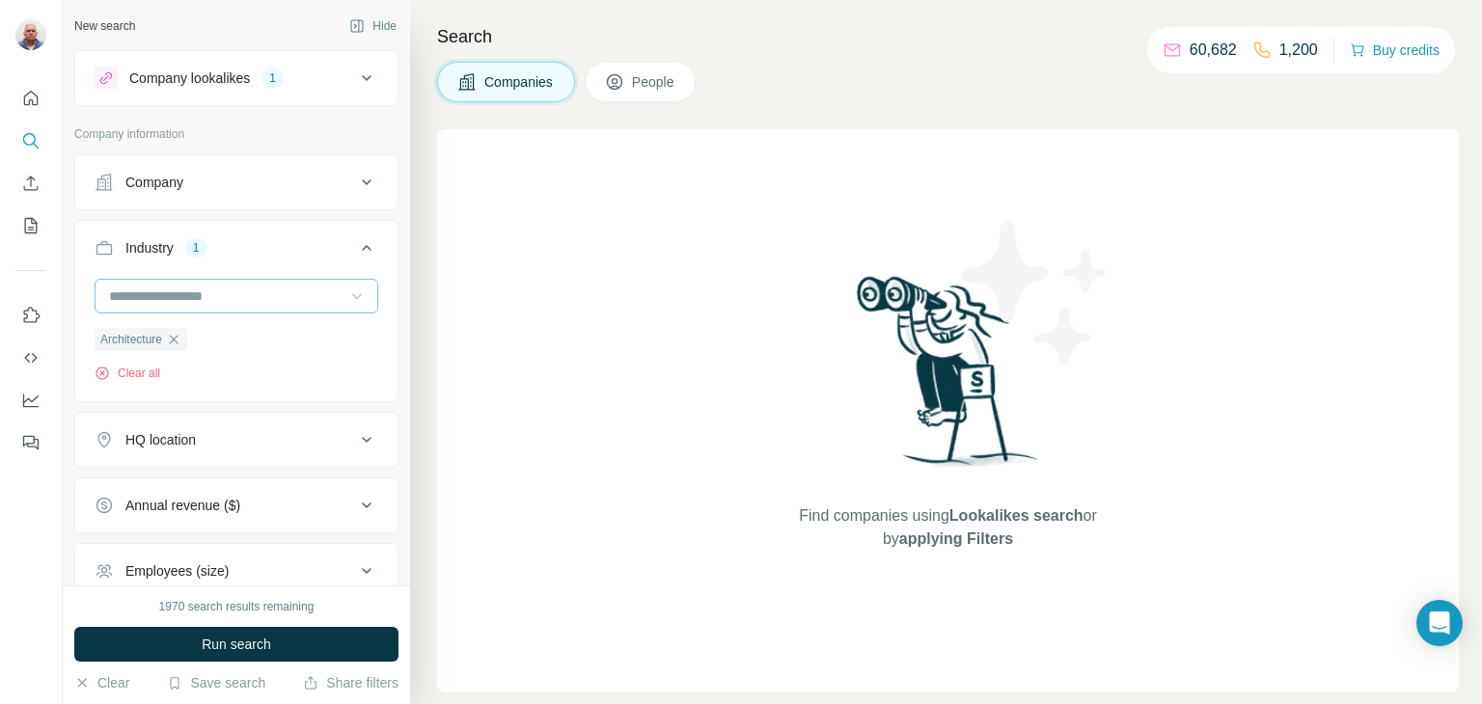
click at [338, 479] on div "Annual revenue ($)" at bounding box center [236, 506] width 324 height 56
click at [347, 288] on icon at bounding box center [356, 296] width 19 height 19
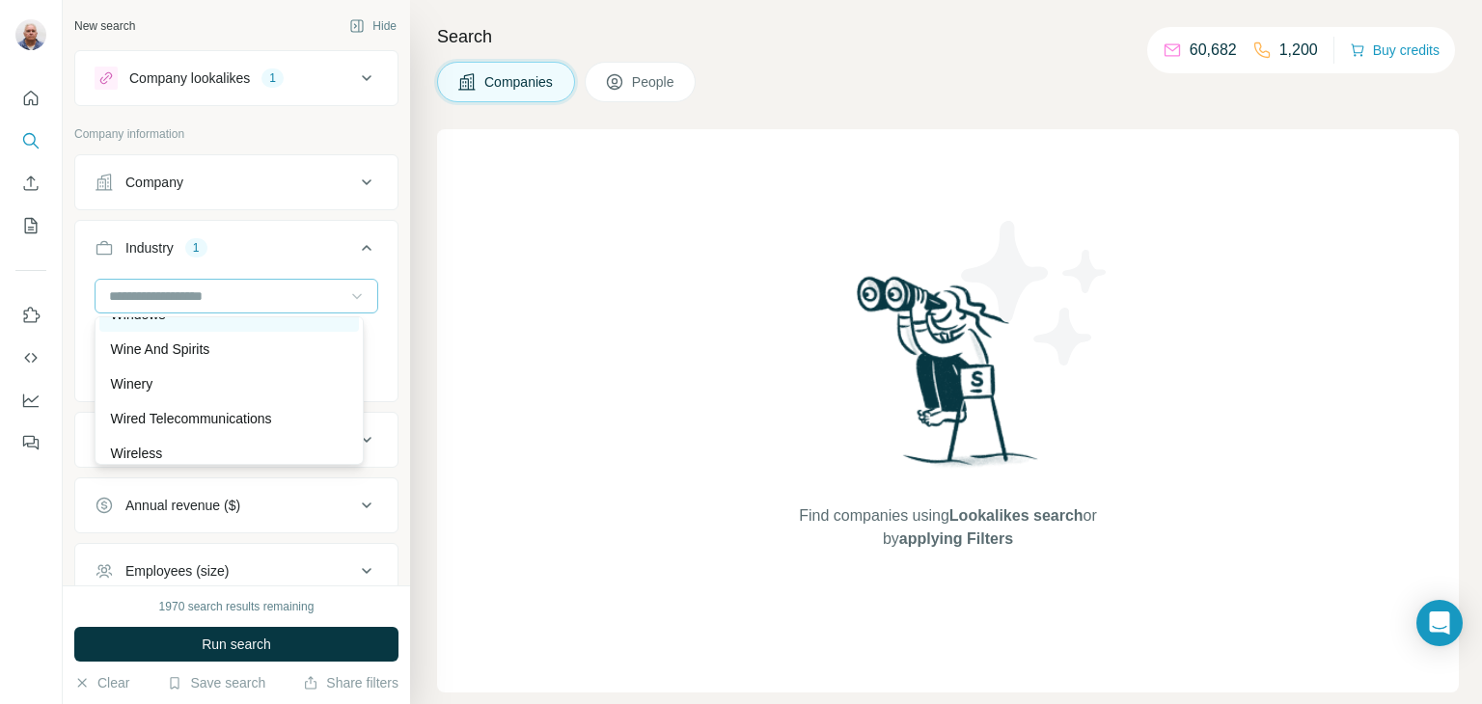
click at [151, 324] on p "Windows" at bounding box center [138, 314] width 55 height 19
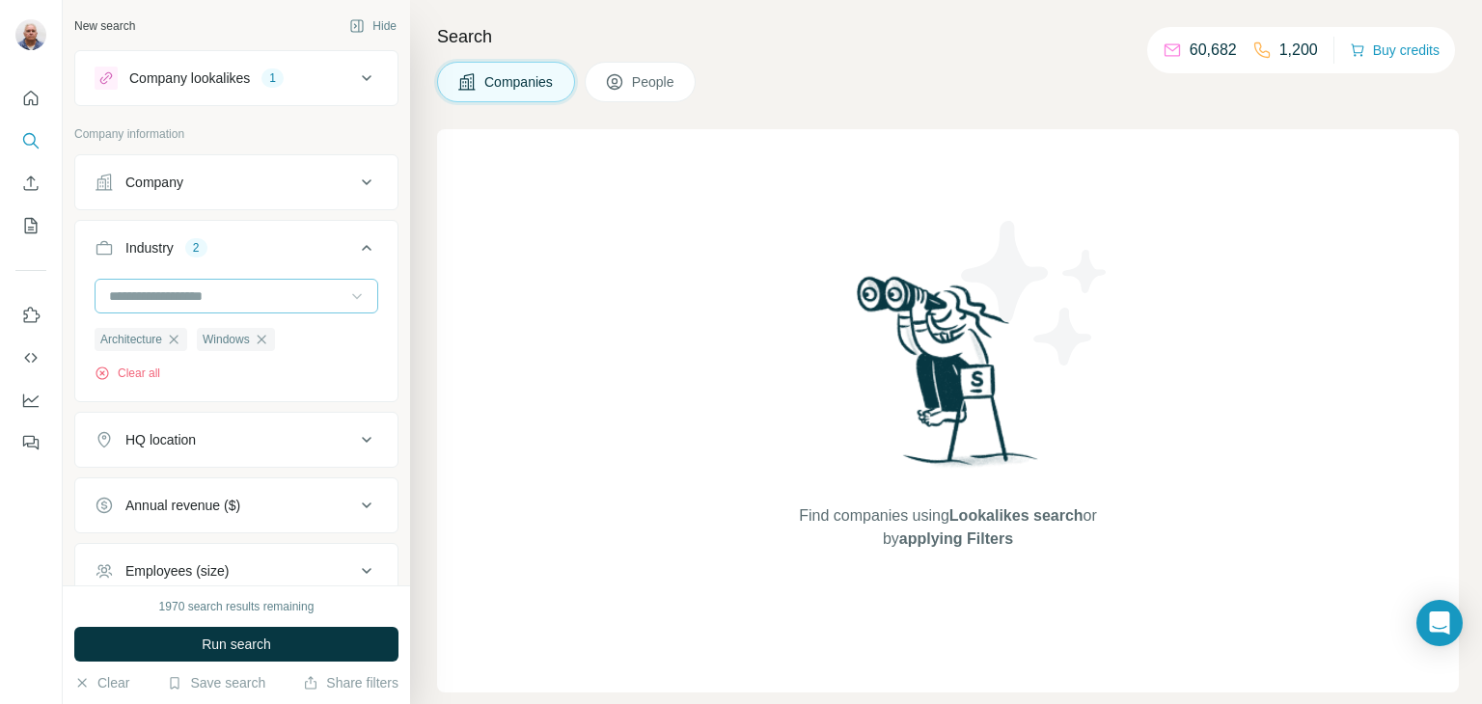
click at [347, 295] on icon at bounding box center [356, 296] width 19 height 19
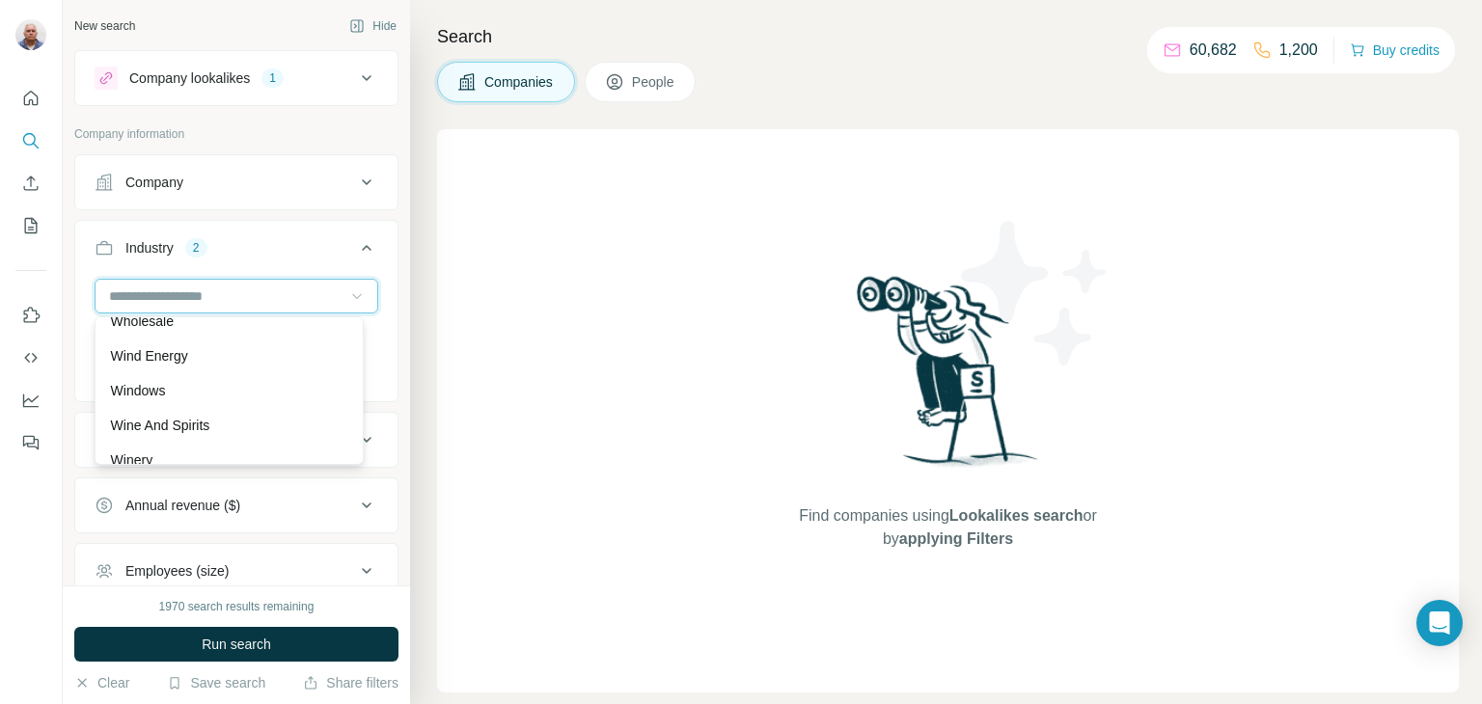
scroll to position [21364, 0]
click at [161, 333] on p "Wholesale" at bounding box center [142, 323] width 63 height 19
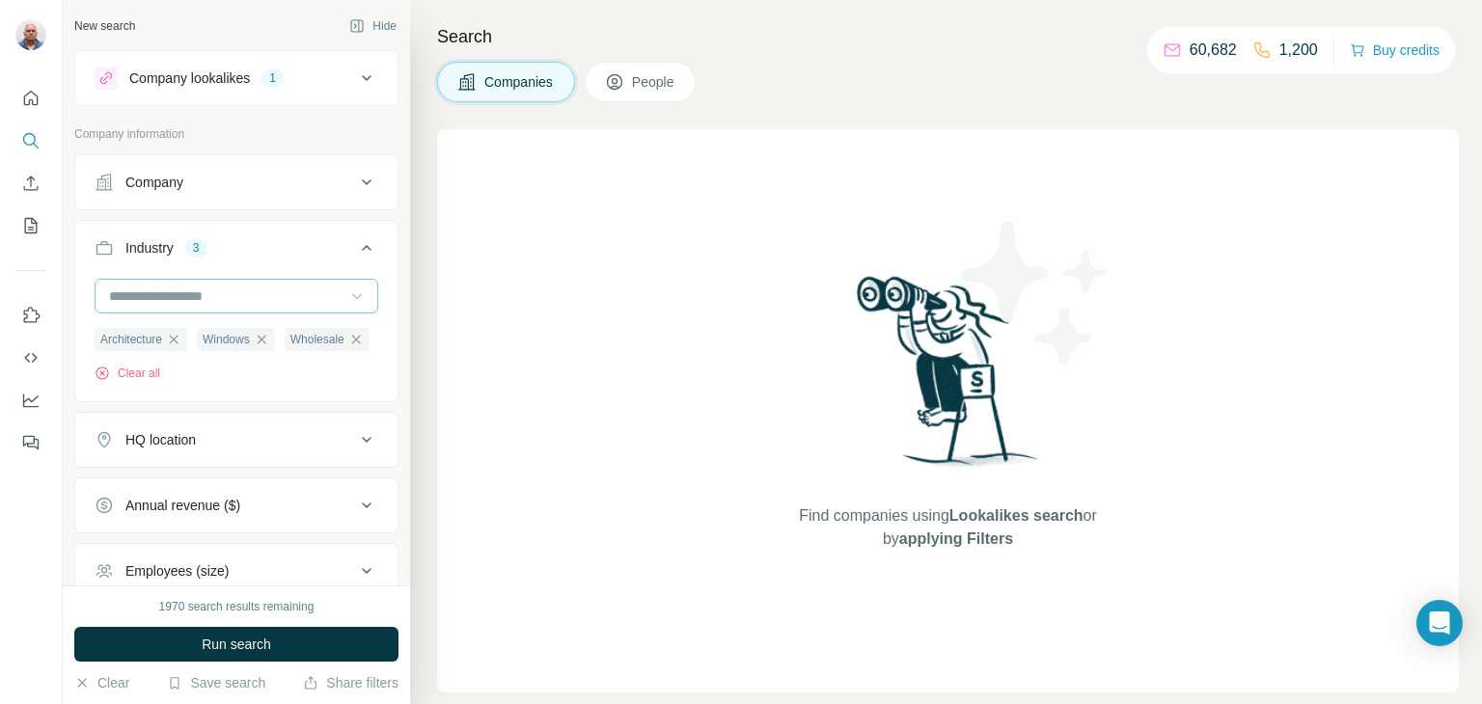
click at [347, 293] on icon at bounding box center [356, 296] width 19 height 19
click at [192, 310] on p "Smart Building" at bounding box center [155, 299] width 88 height 19
click at [278, 296] on input at bounding box center [226, 296] width 238 height 21
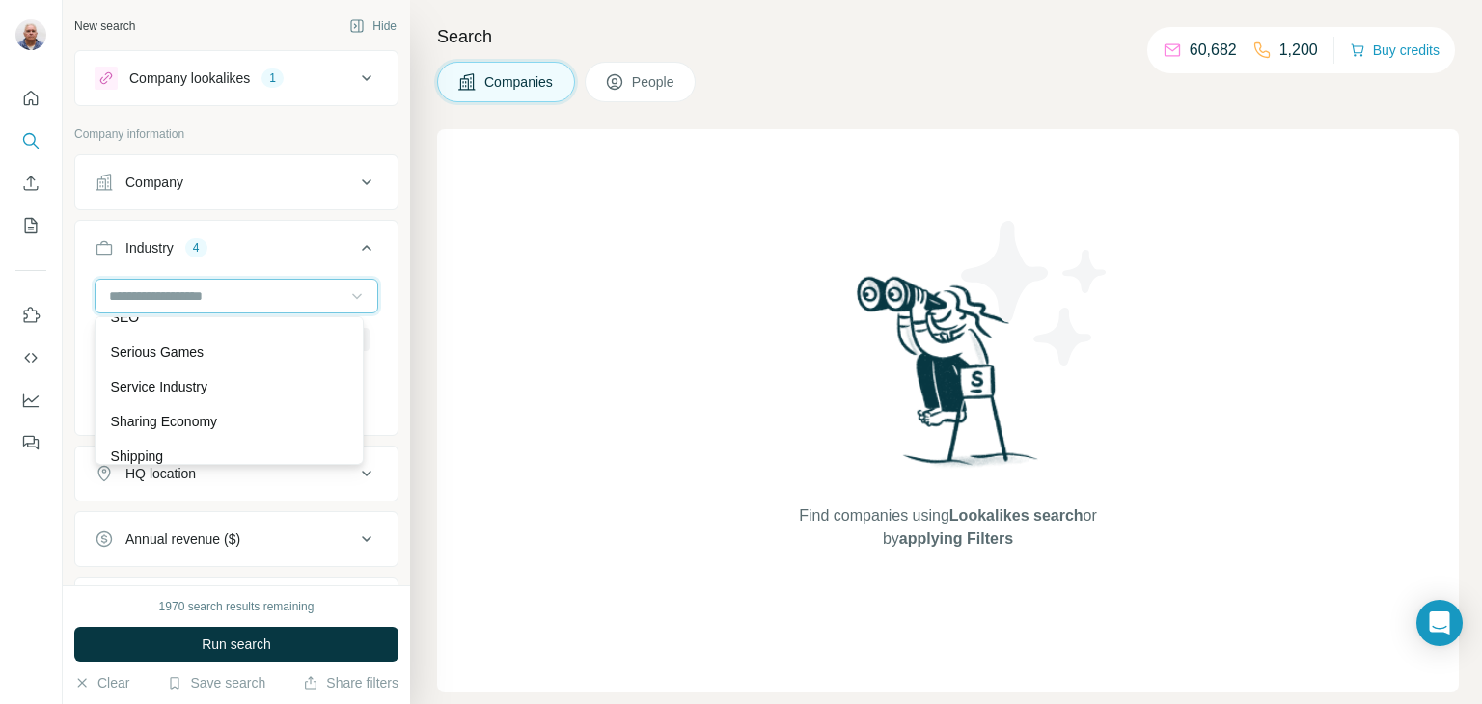
scroll to position [17582, 0]
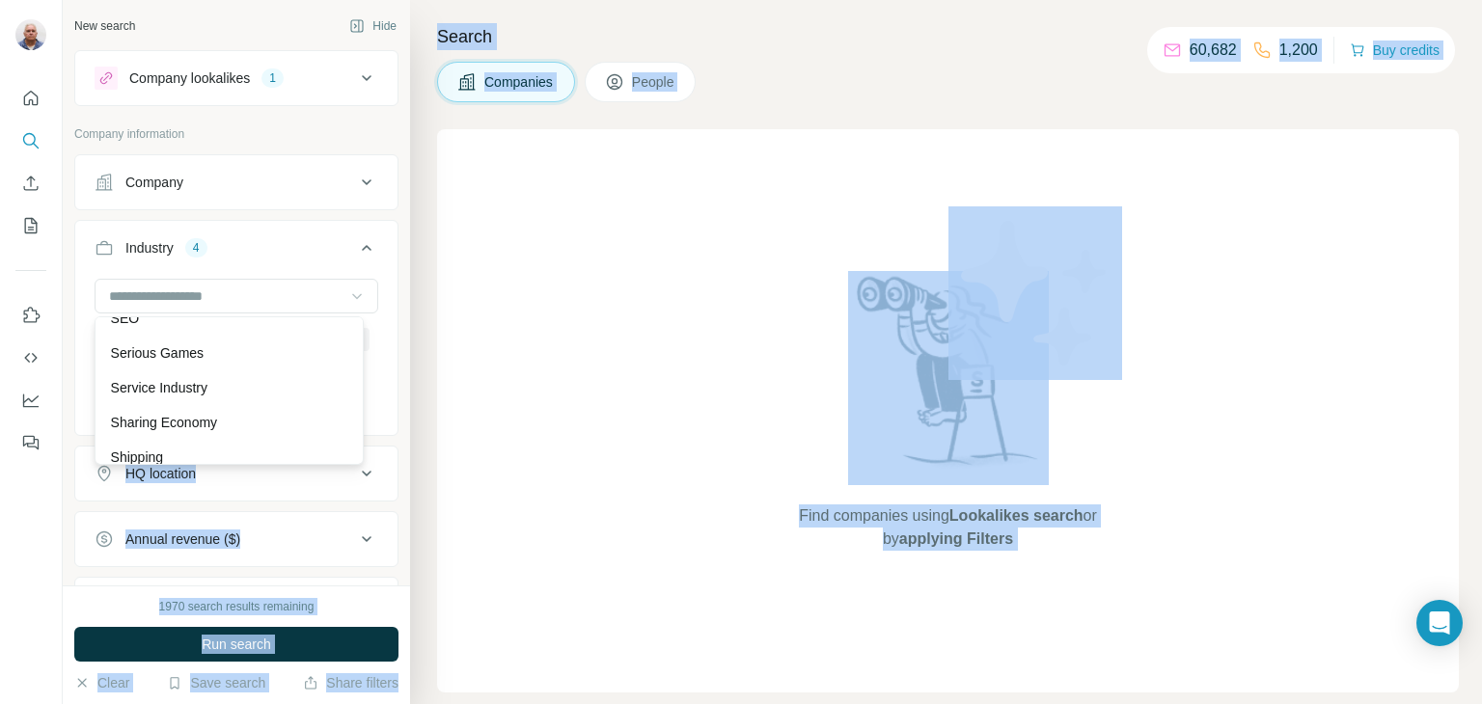
drag, startPoint x: 278, startPoint y: 296, endPoint x: 139, endPoint y: 555, distance: 293.6
click at [139, 555] on ul "Company Industry 4 Architecture Windows Wholesale Smart Building Clear all HQ l…" at bounding box center [236, 459] width 324 height 610
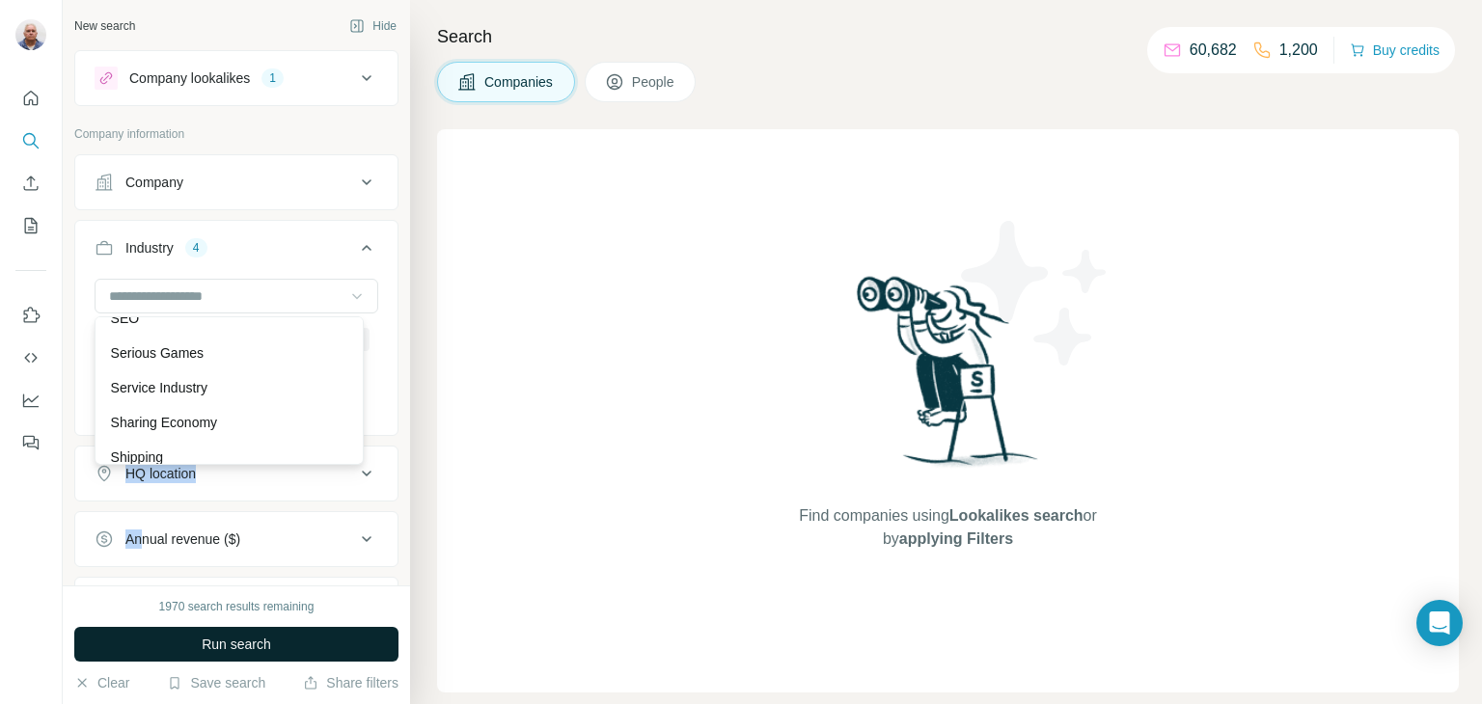
click at [234, 642] on span "Run search" at bounding box center [236, 644] width 69 height 19
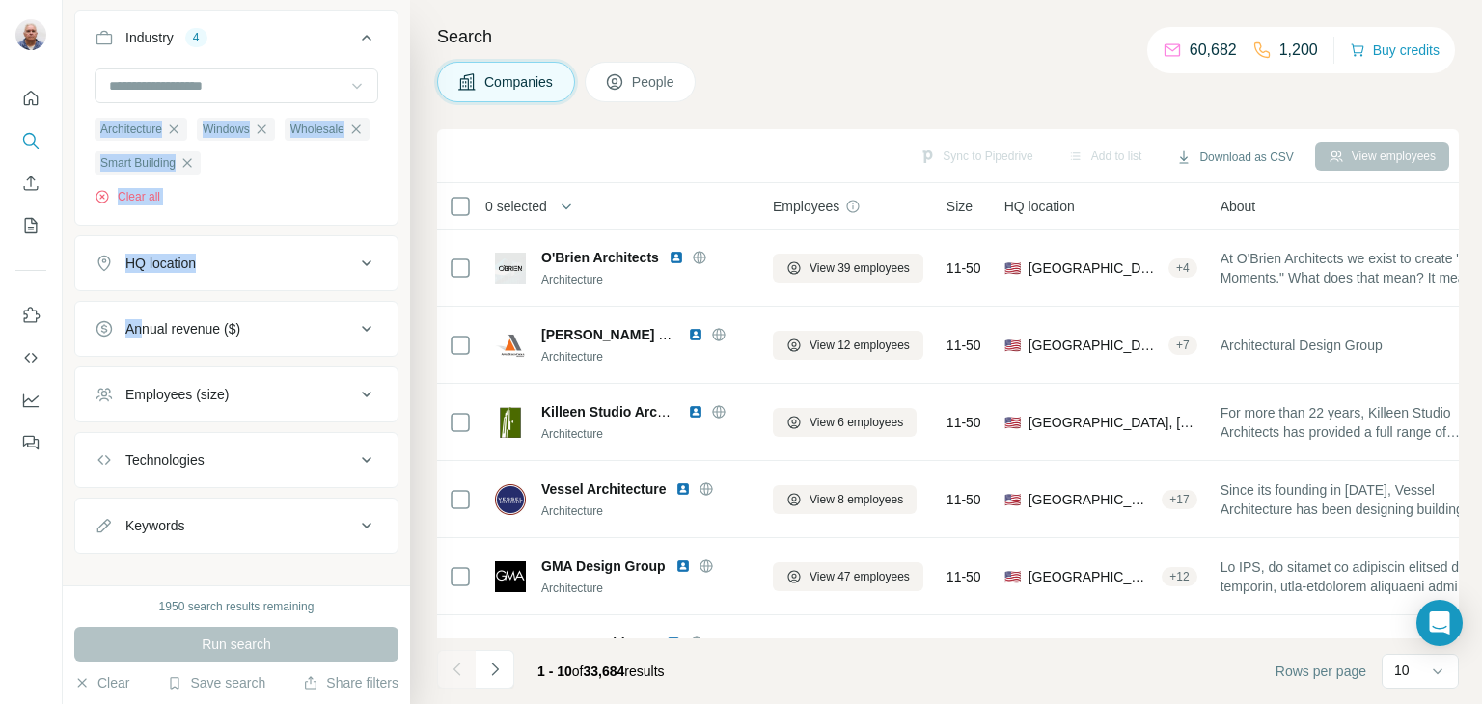
scroll to position [0, 0]
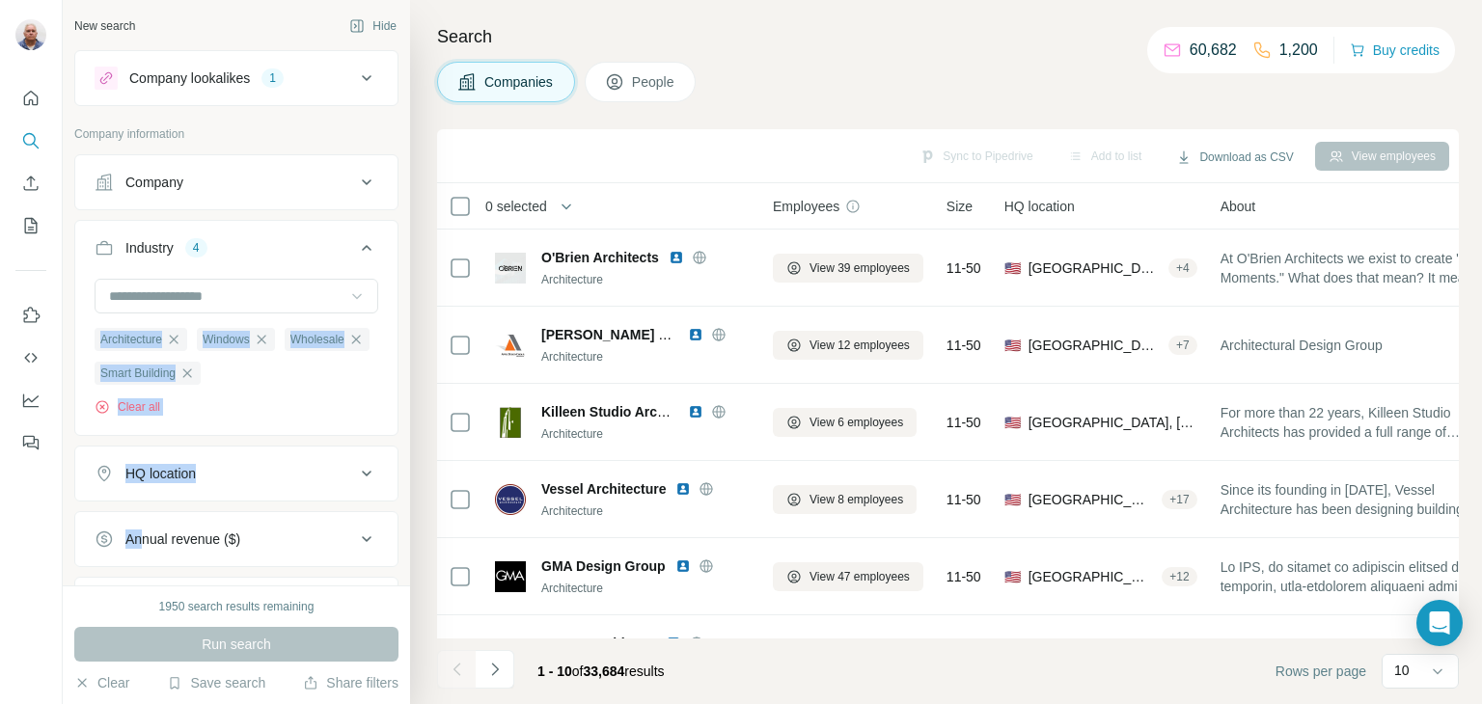
click at [355, 469] on icon at bounding box center [366, 473] width 23 height 23
click at [291, 524] on input "text" at bounding box center [237, 522] width 284 height 35
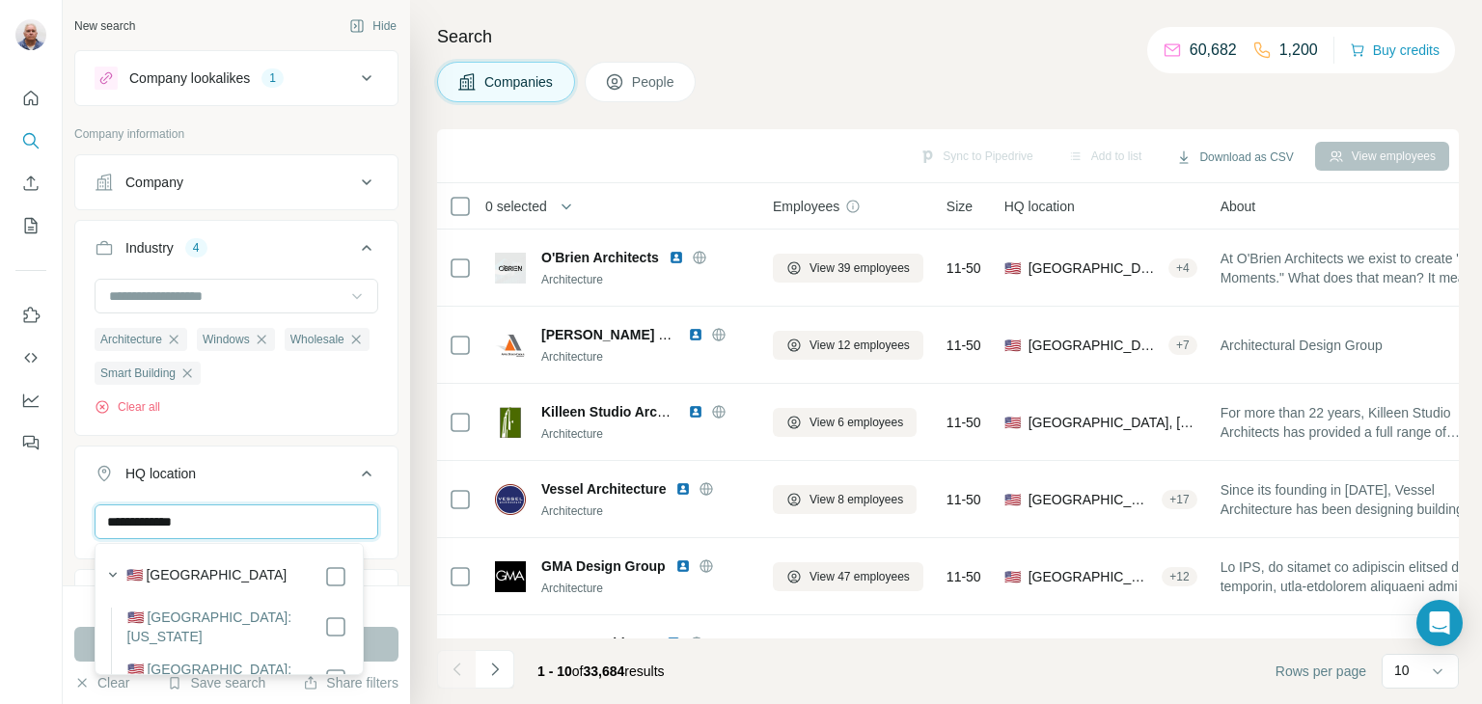
type input "**********"
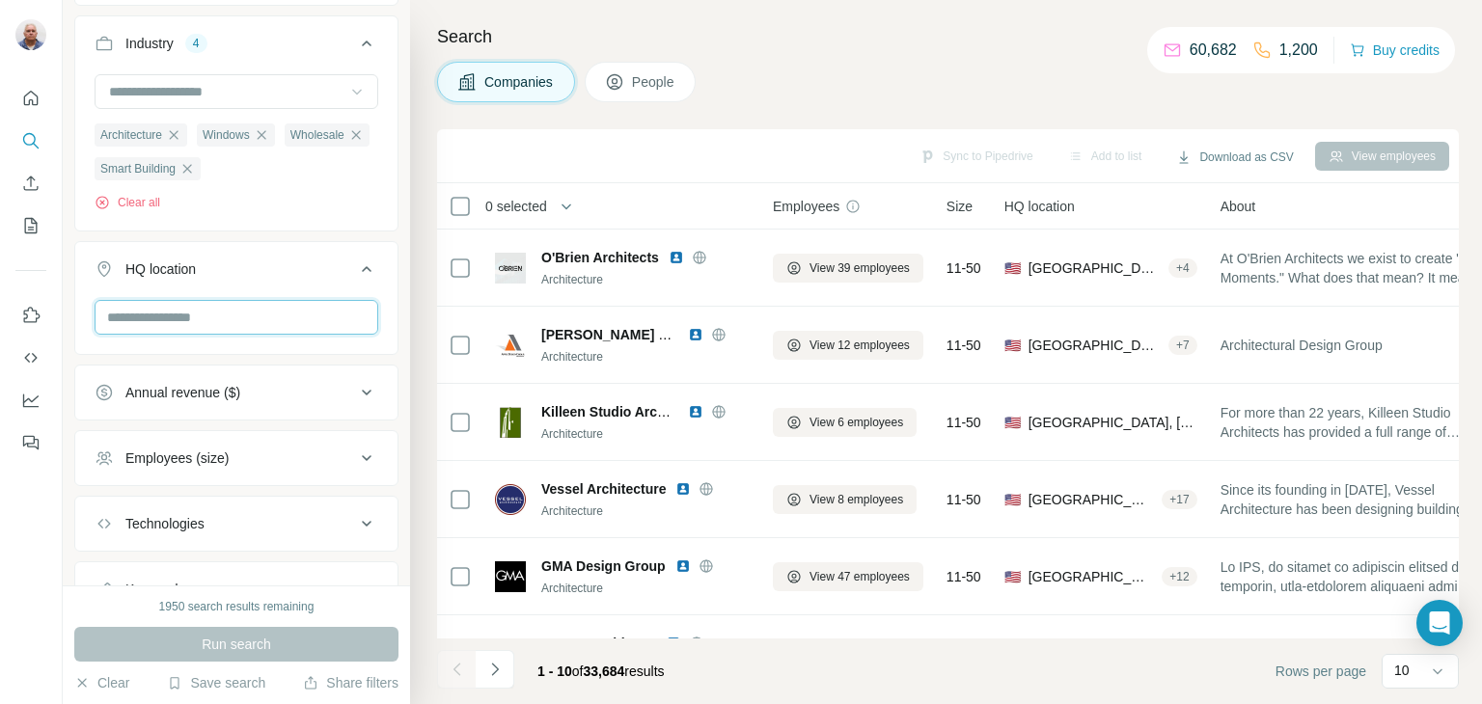
scroll to position [220, 0]
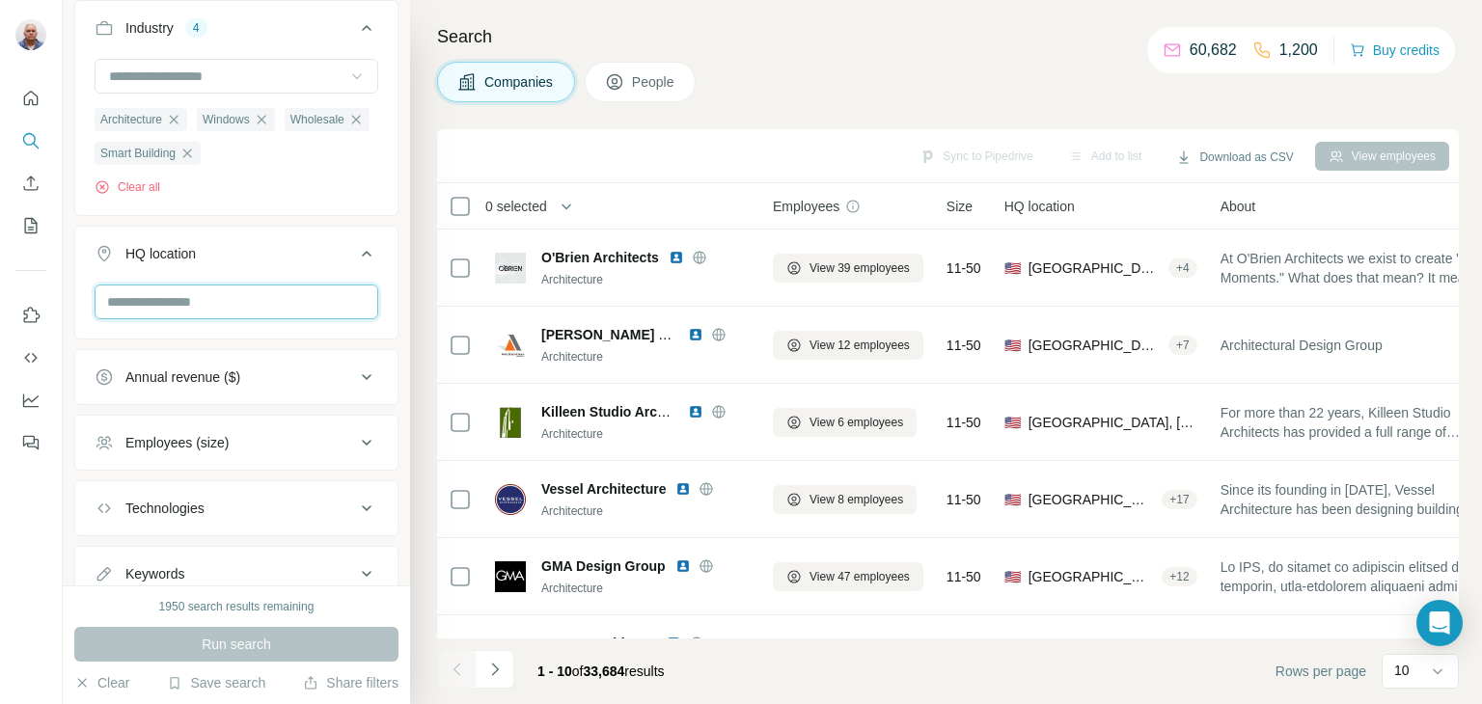
click at [145, 313] on input "text" at bounding box center [237, 302] width 284 height 35
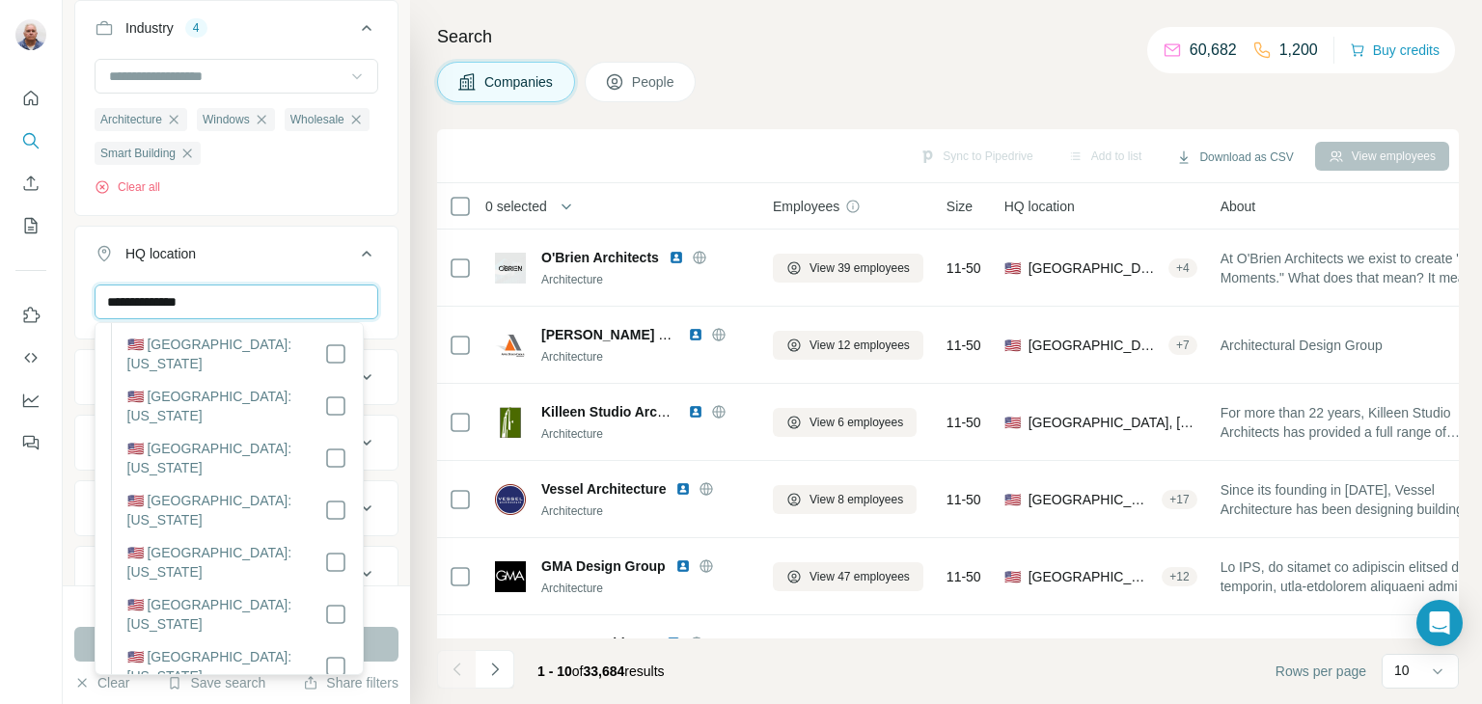
scroll to position [168, 0]
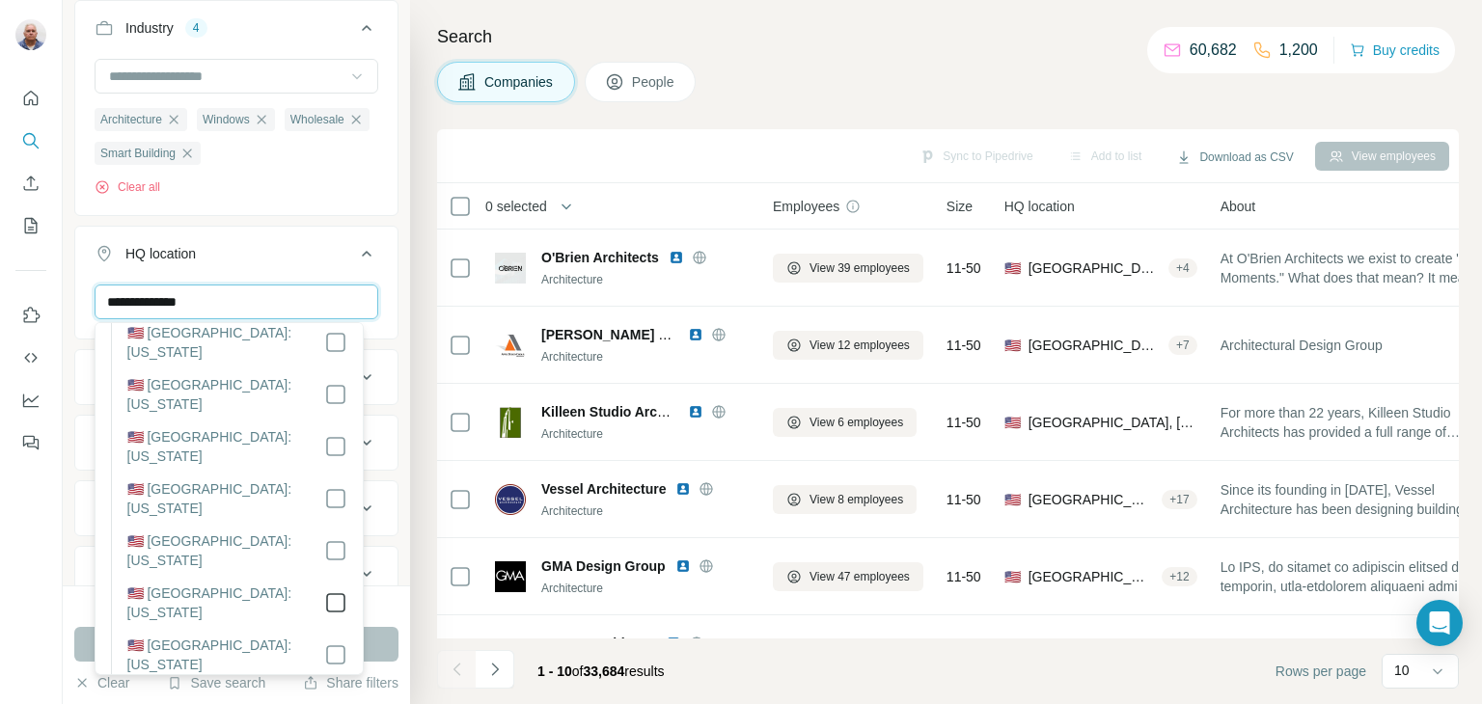
type input "**********"
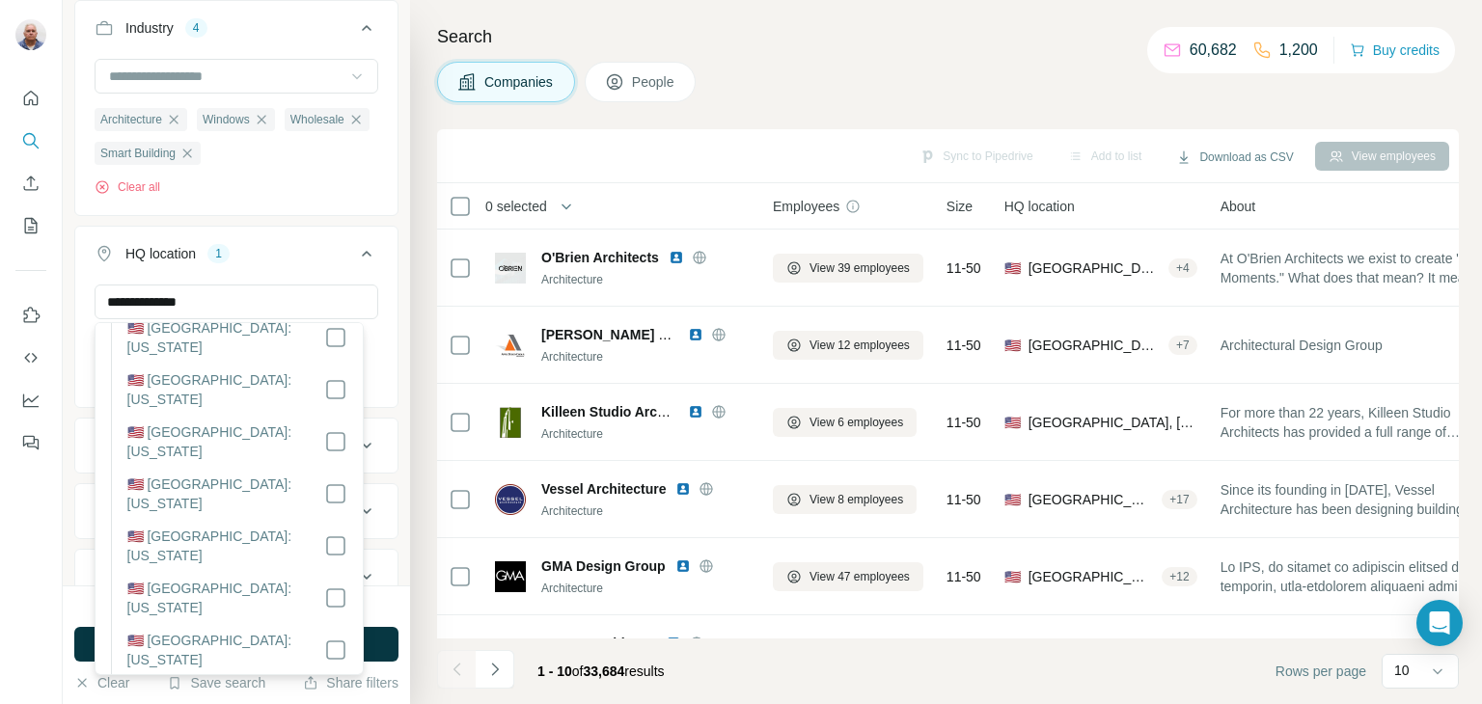
scroll to position [857, 0]
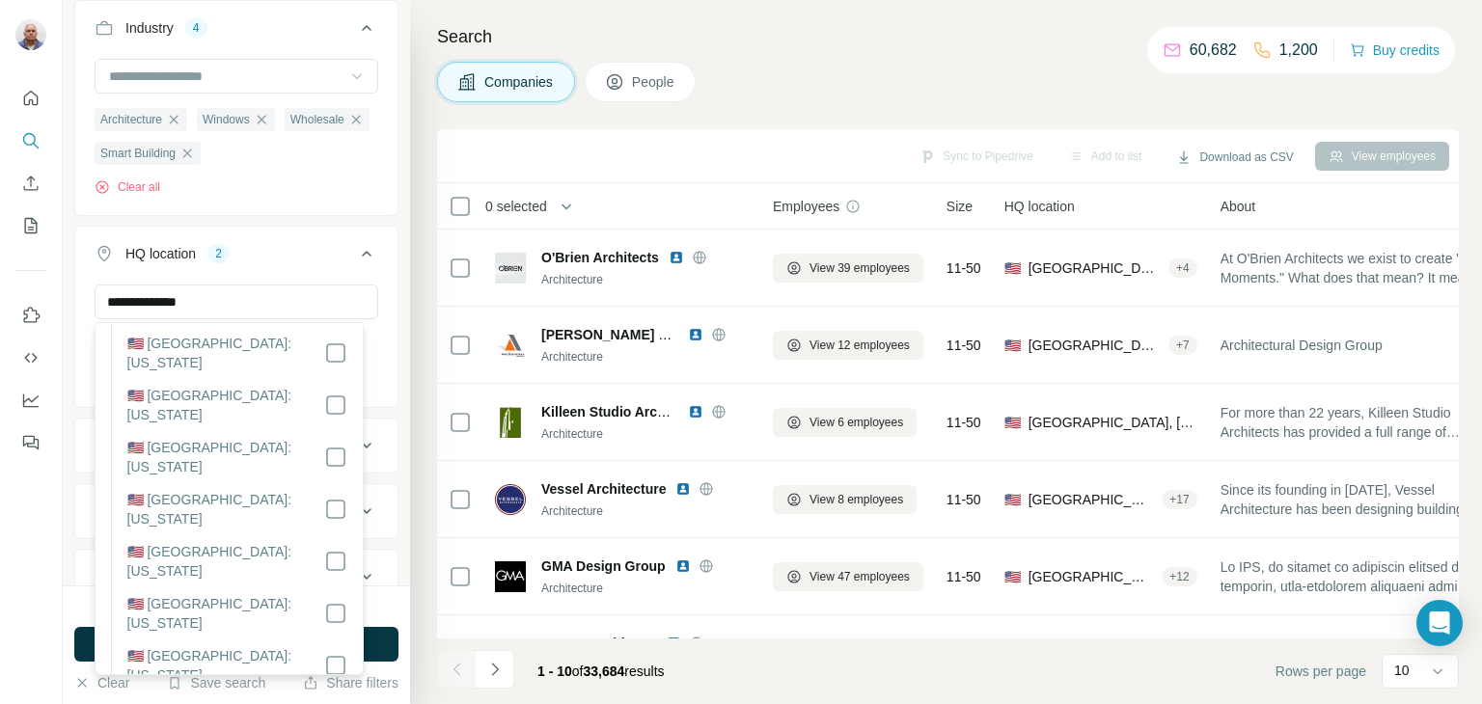
scroll to position [1328, 0]
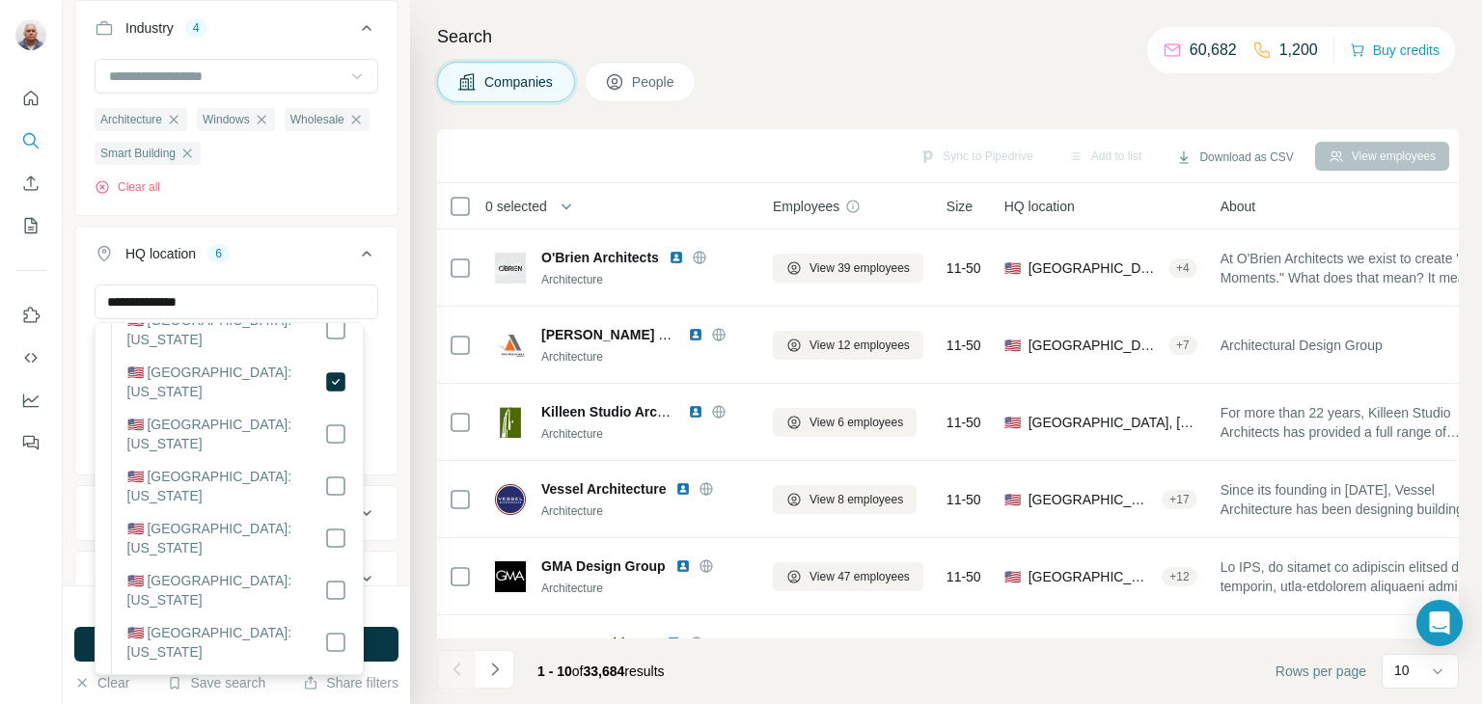
scroll to position [1962, 0]
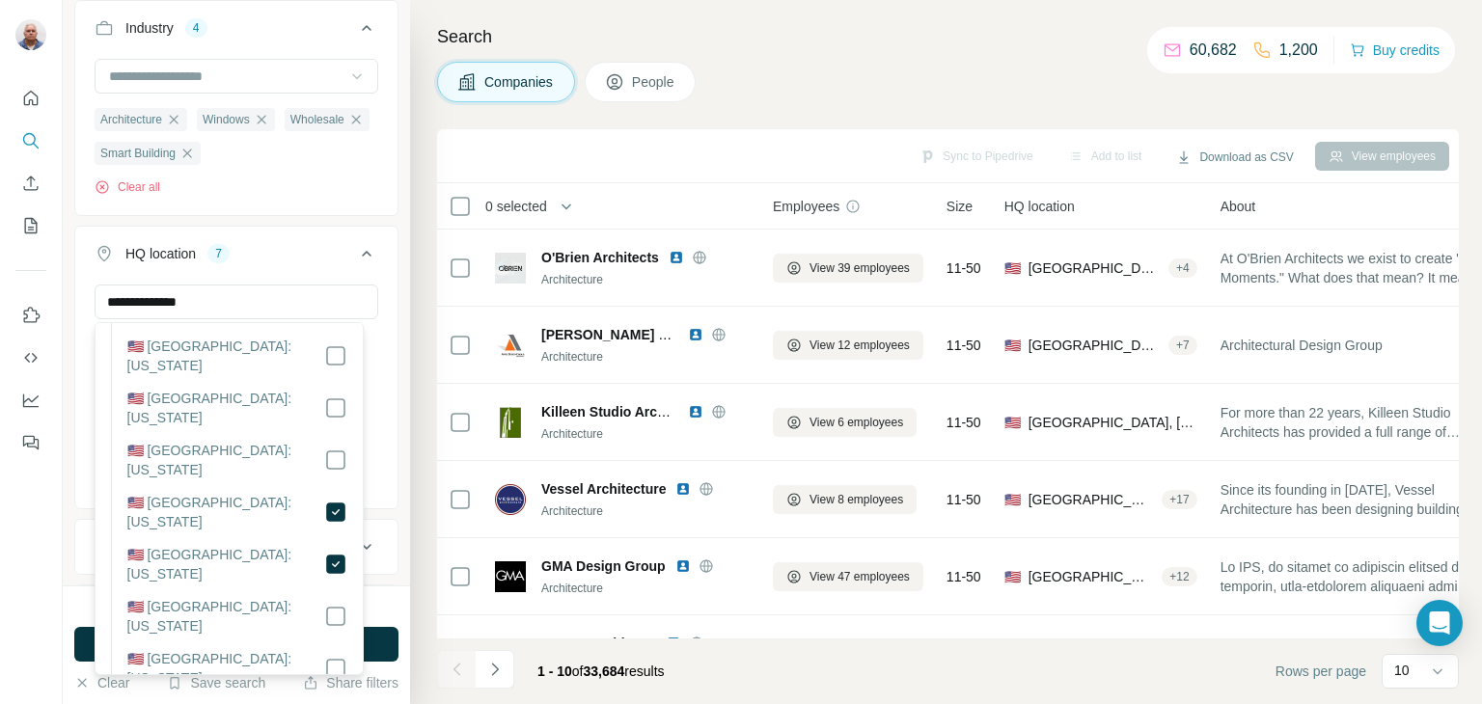
scroll to position [1625, 0]
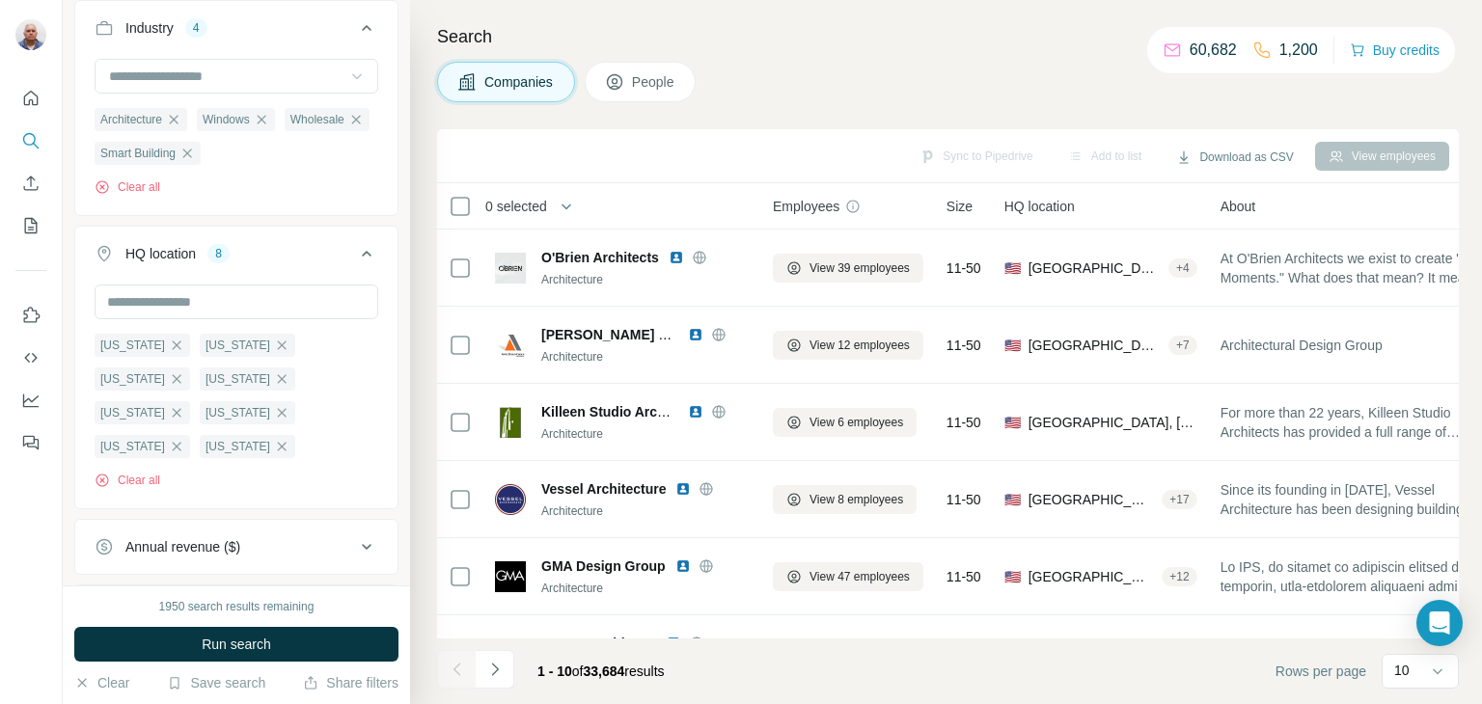
scroll to position [461, 0]
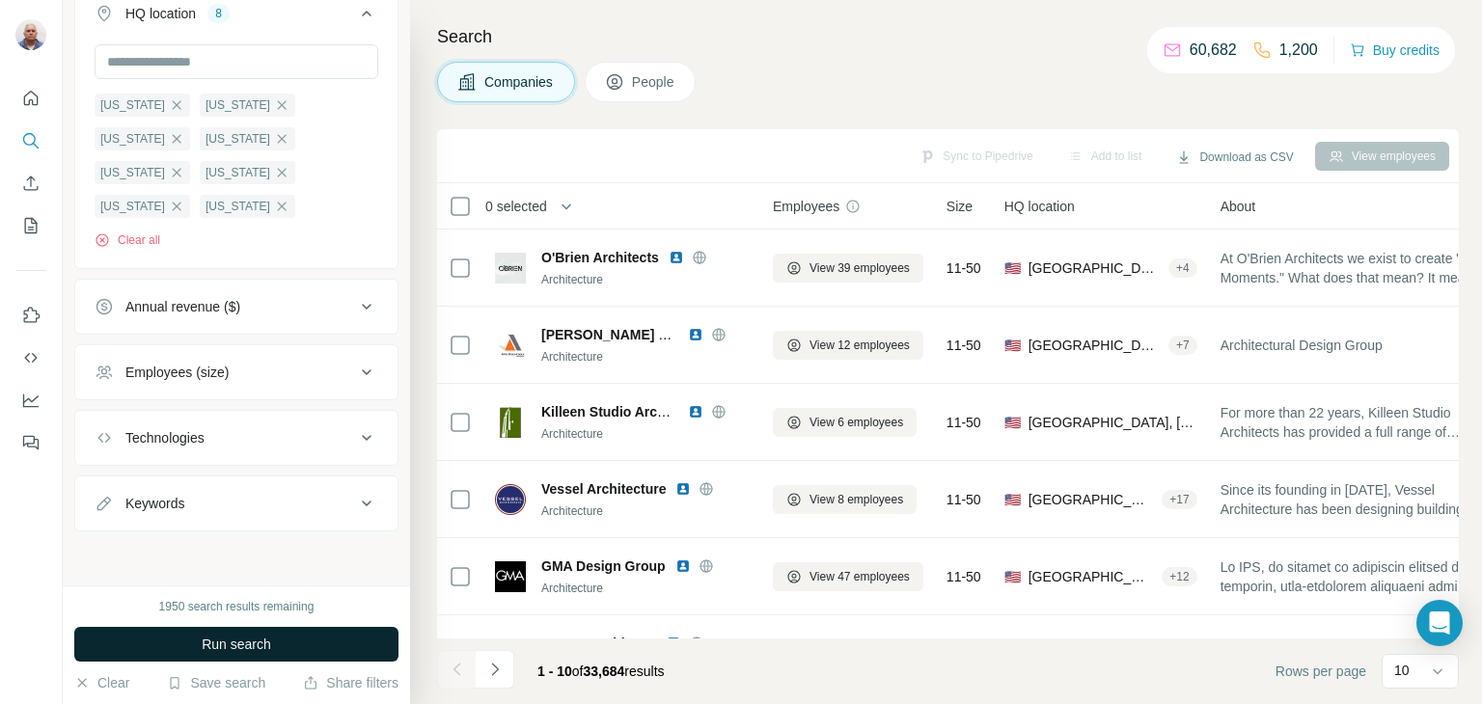
click at [275, 642] on button "Run search" at bounding box center [236, 644] width 324 height 35
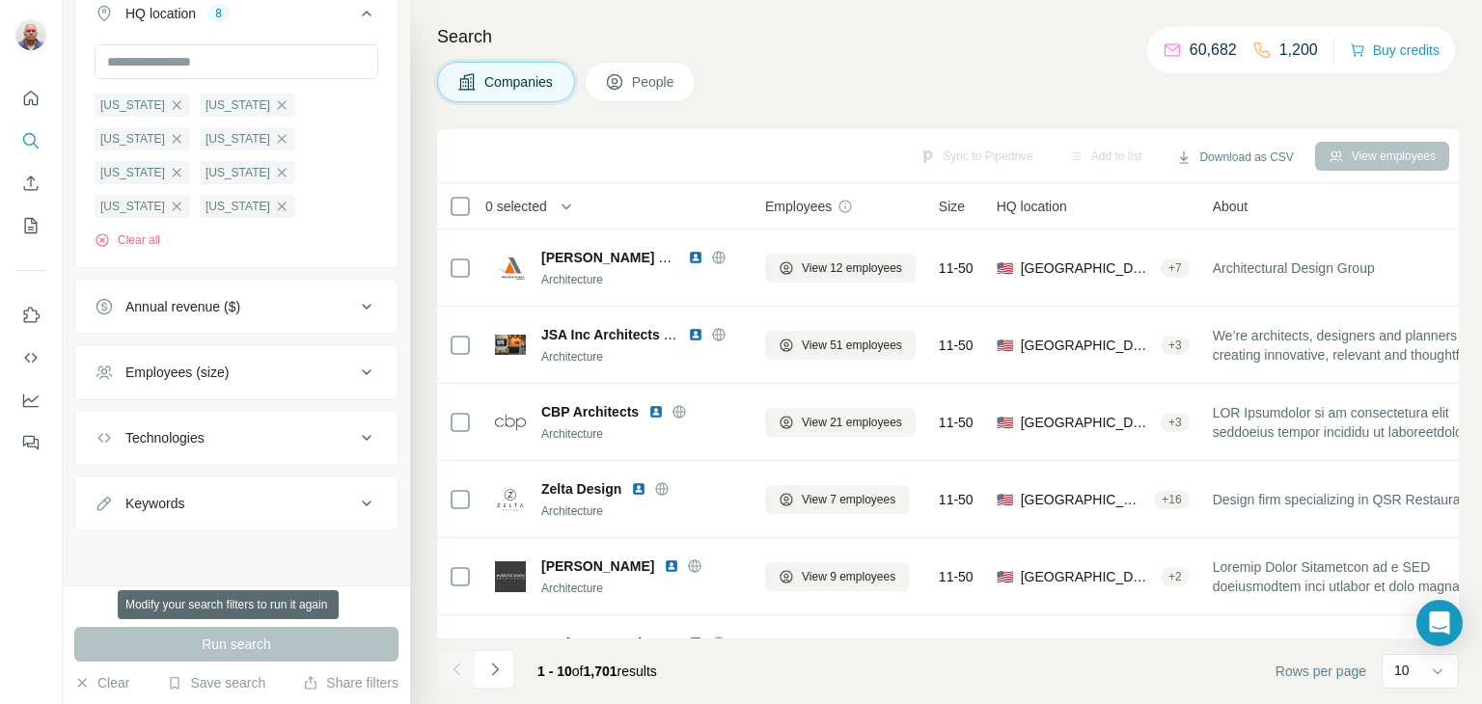
scroll to position [0, 0]
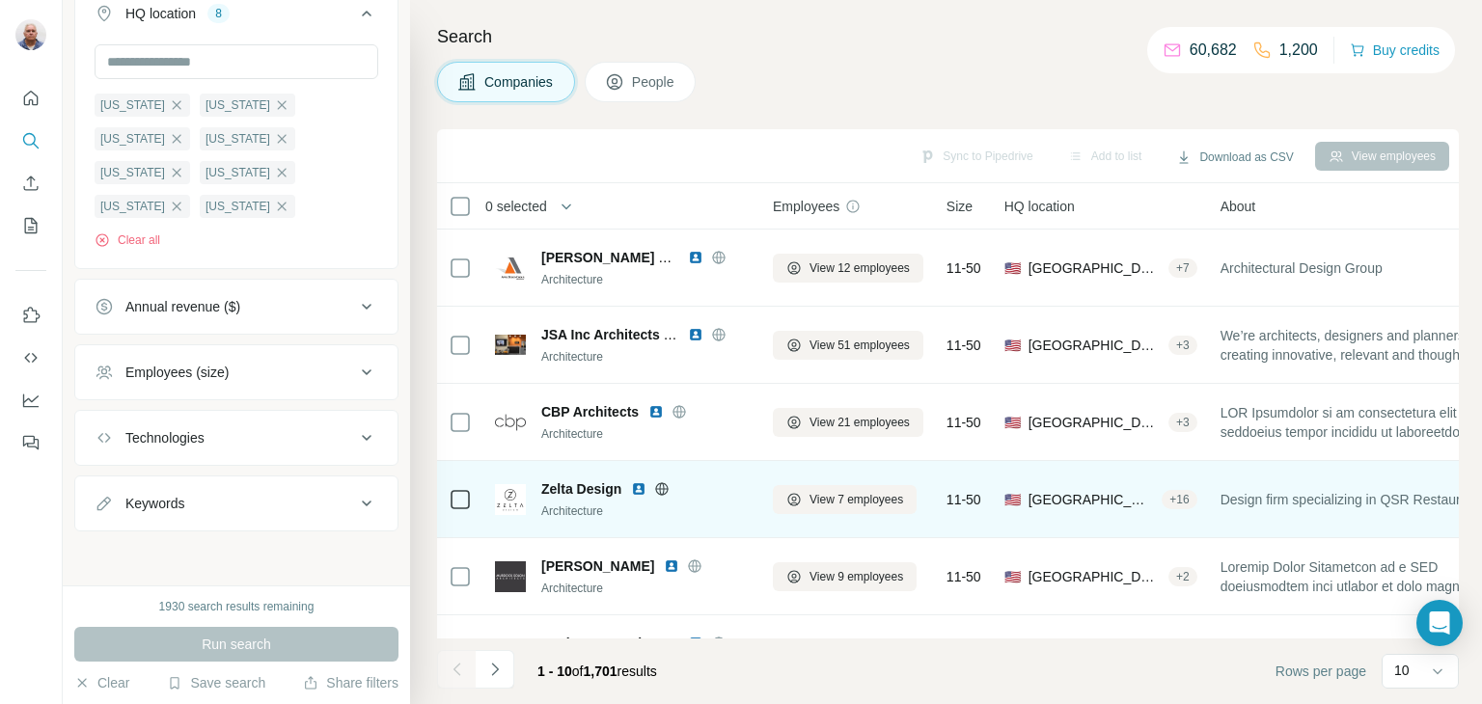
click at [643, 489] on img at bounding box center [638, 489] width 15 height 15
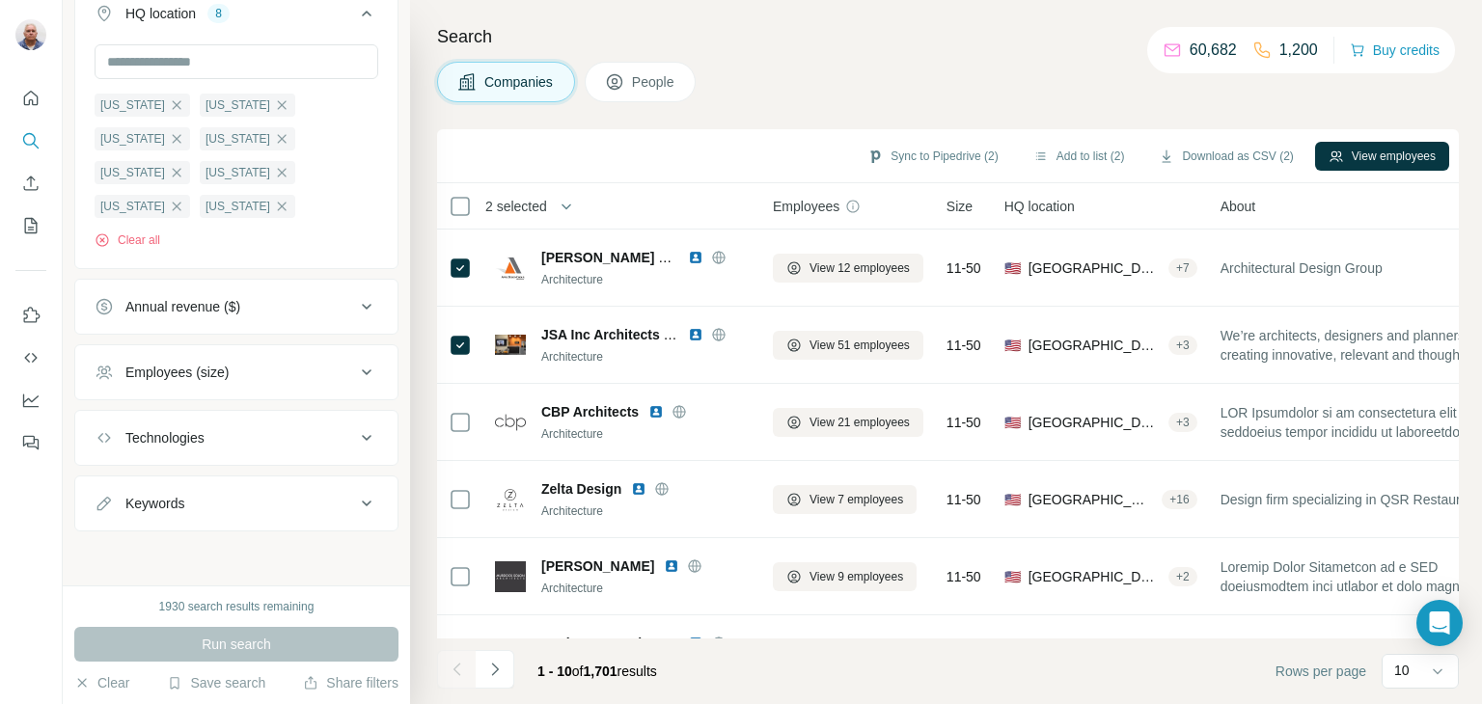
click at [571, 206] on icon "button" at bounding box center [567, 207] width 10 height 6
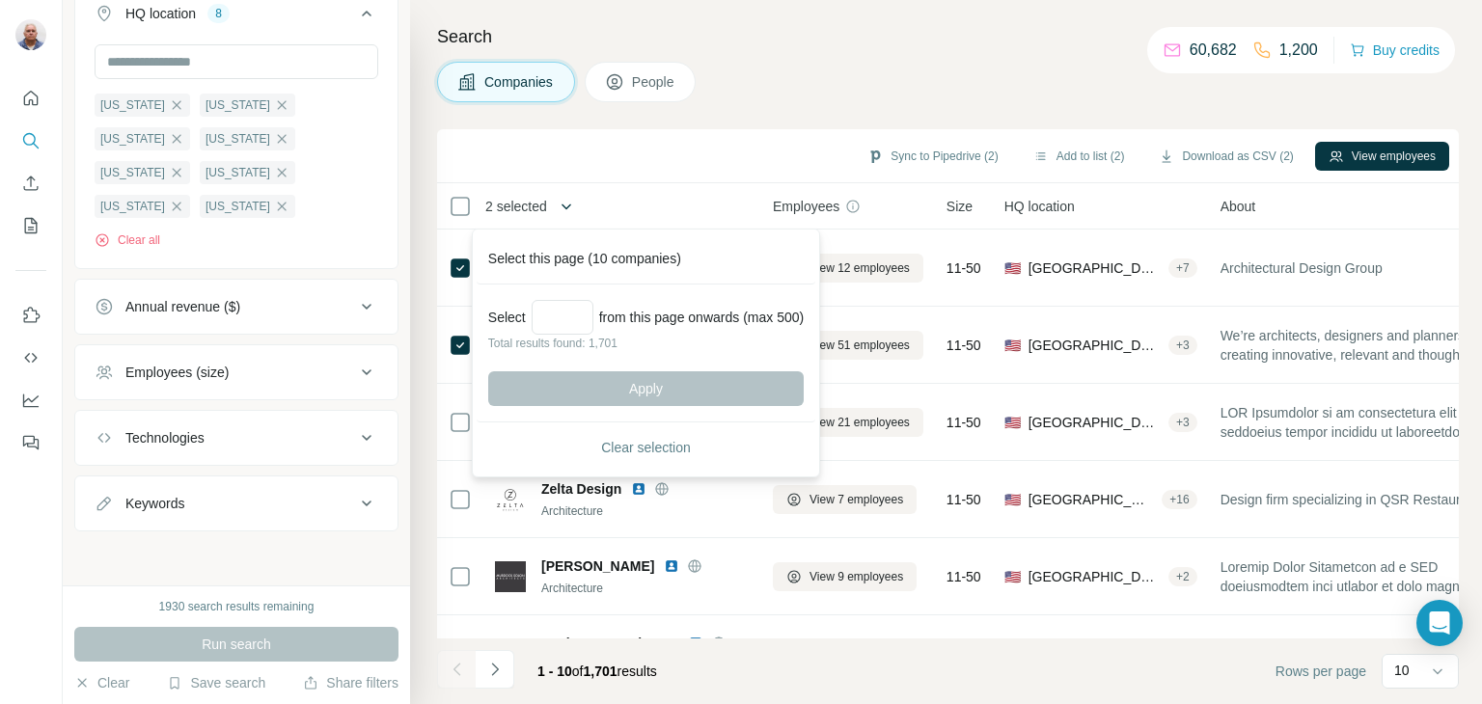
click at [820, 74] on div "Companies People" at bounding box center [948, 82] width 1022 height 41
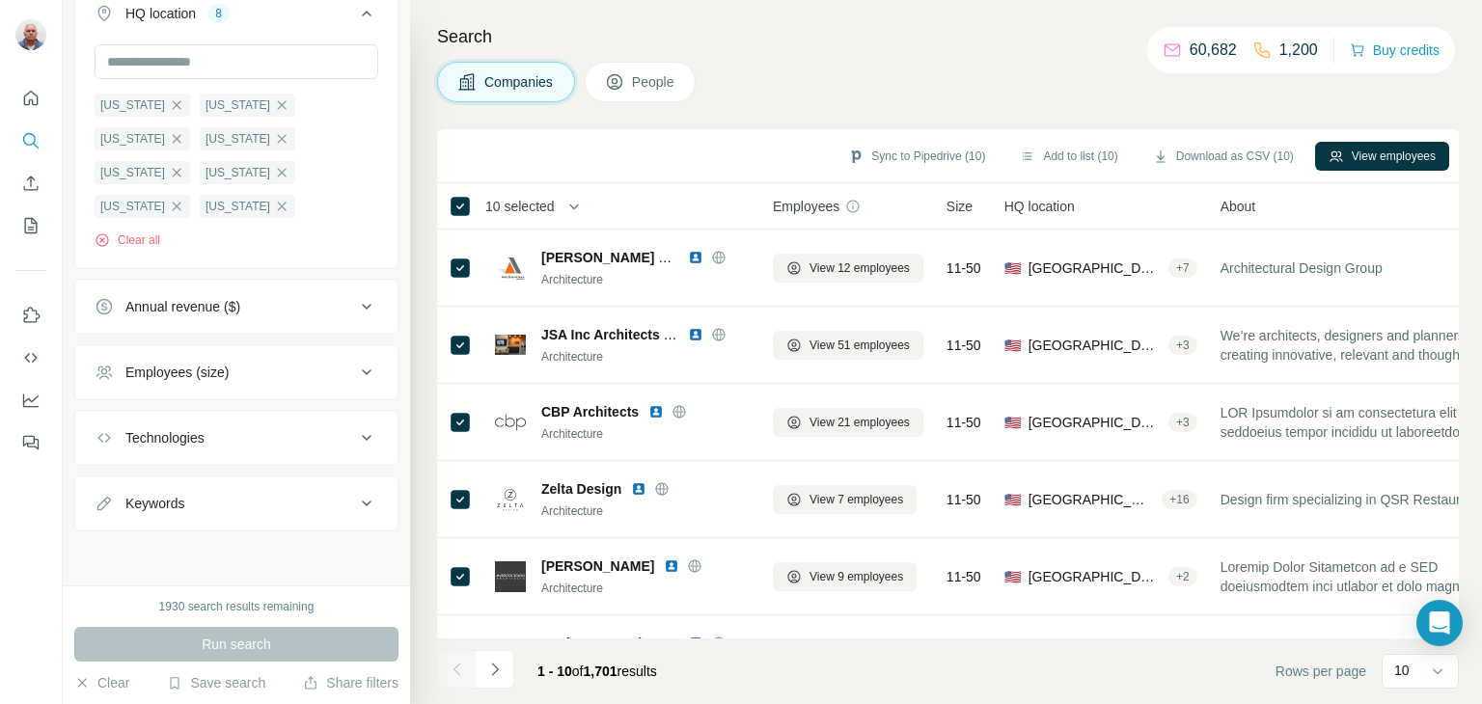
click at [1216, 645] on footer "1 - 10 of 1,701 results Rows per page 10" at bounding box center [948, 672] width 1022 height 66
click at [1436, 671] on icon at bounding box center [1438, 673] width 10 height 6
click at [1409, 526] on p "60" at bounding box center [1405, 523] width 15 height 19
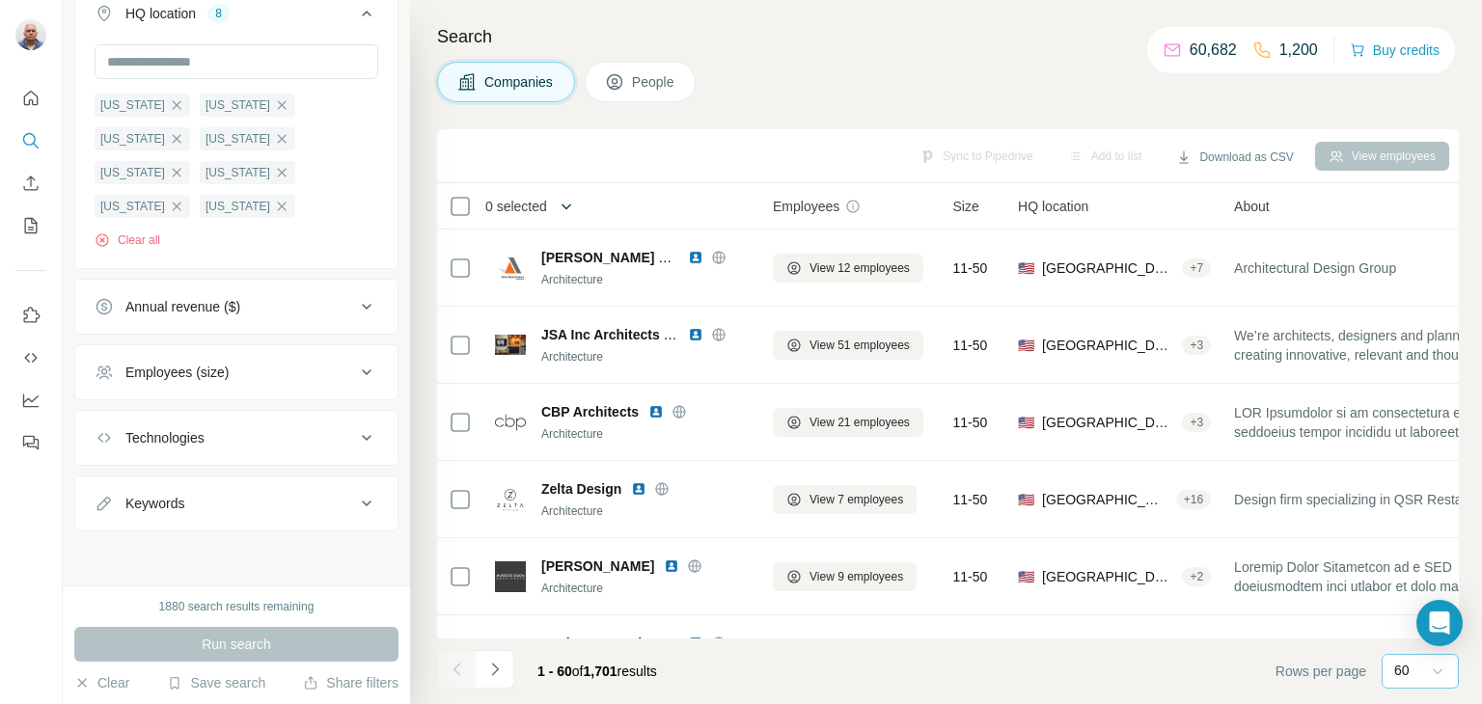
click at [576, 202] on icon "button" at bounding box center [566, 206] width 19 height 19
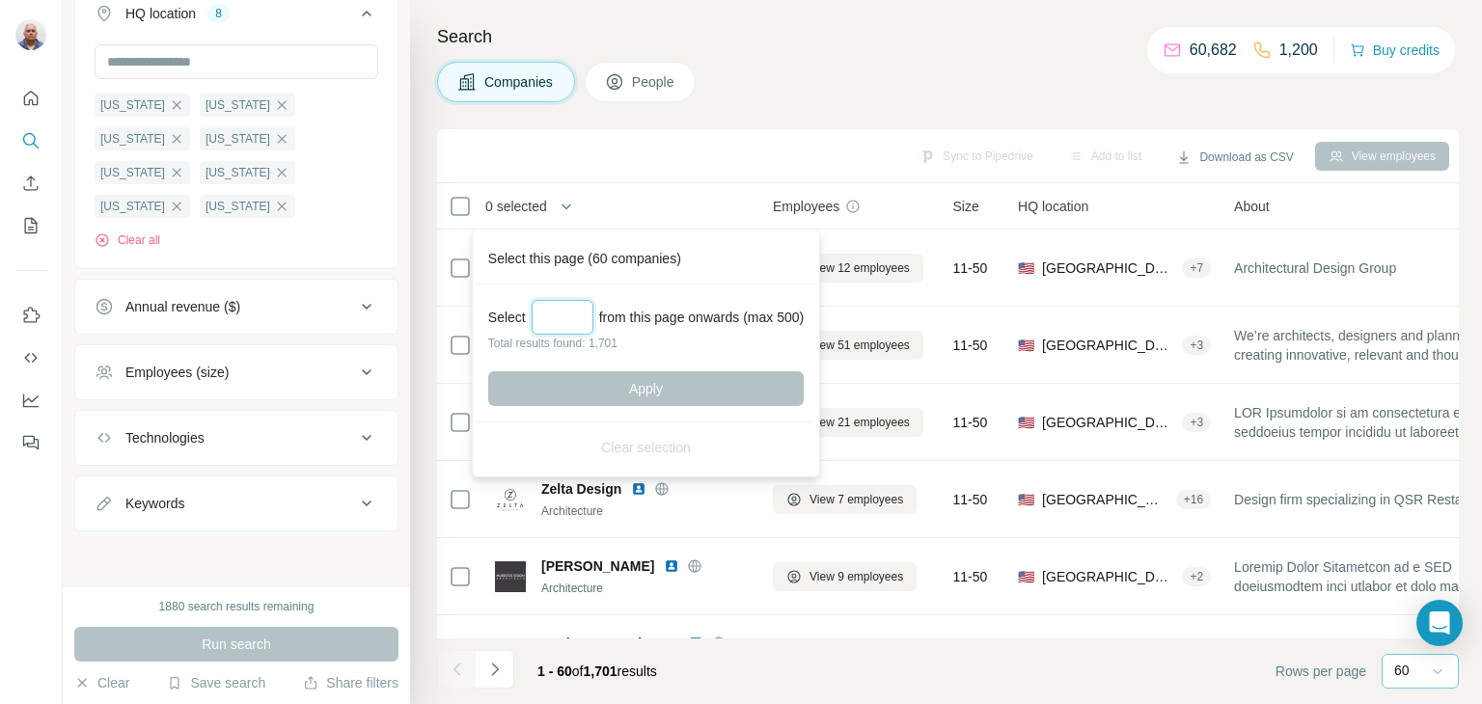
click at [556, 319] on input "Select a number (up to 500)" at bounding box center [563, 317] width 62 height 35
type input "***"
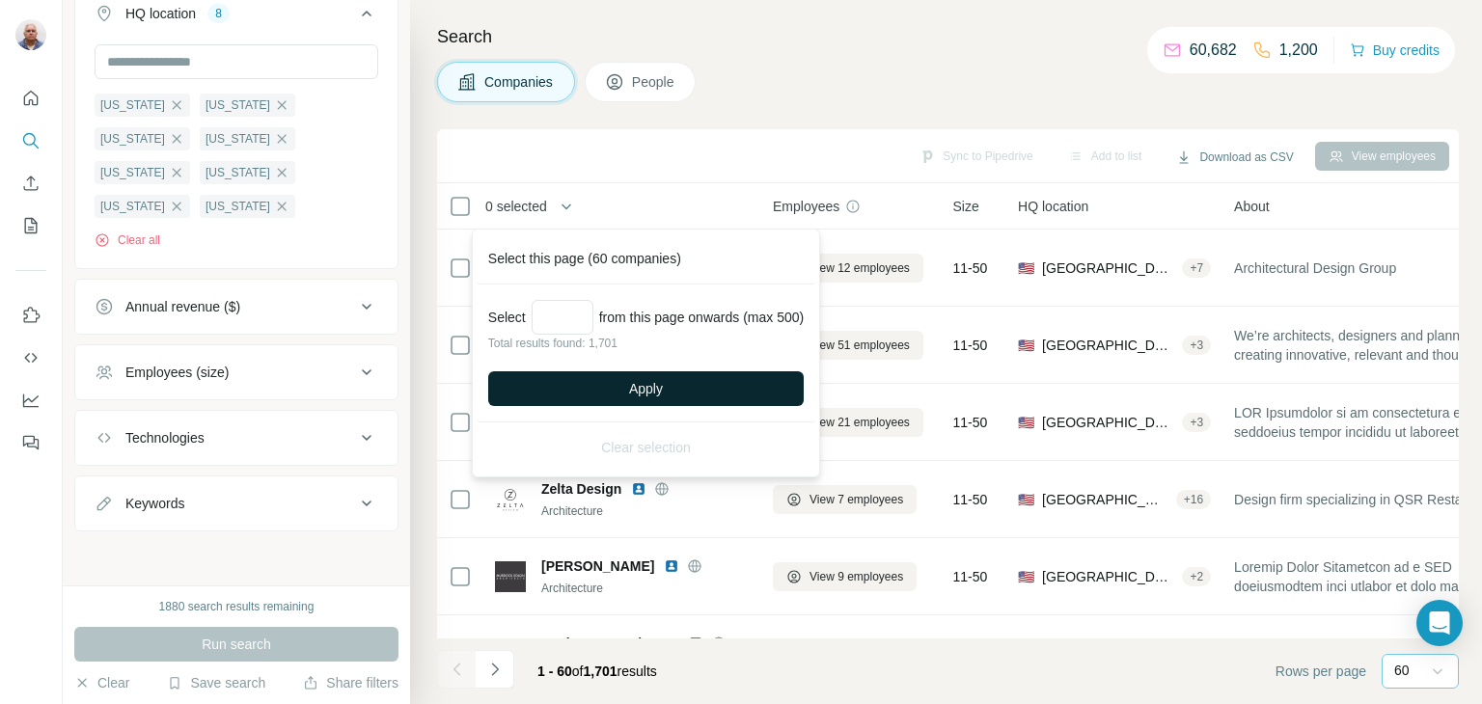
click at [644, 394] on span "Apply" at bounding box center [646, 388] width 34 height 19
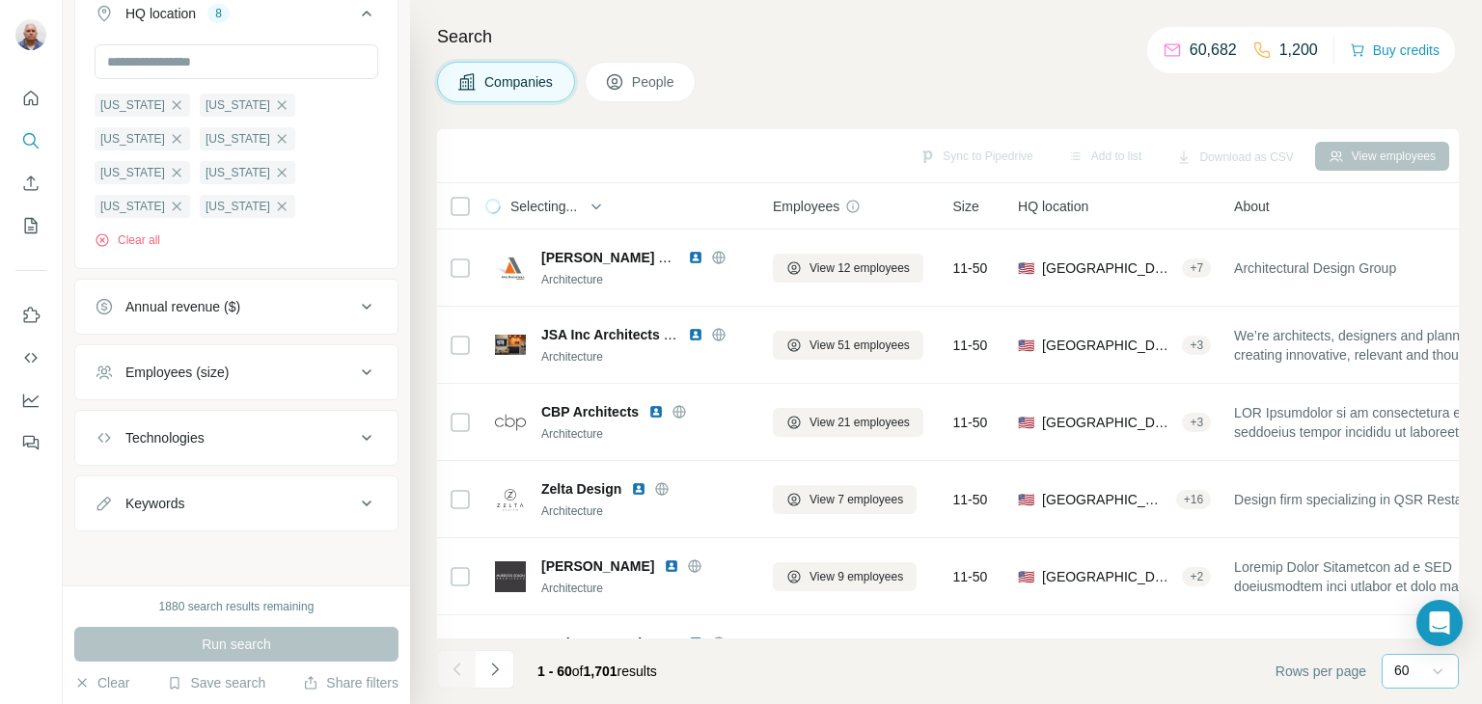
click at [652, 85] on span "People" at bounding box center [654, 81] width 44 height 19
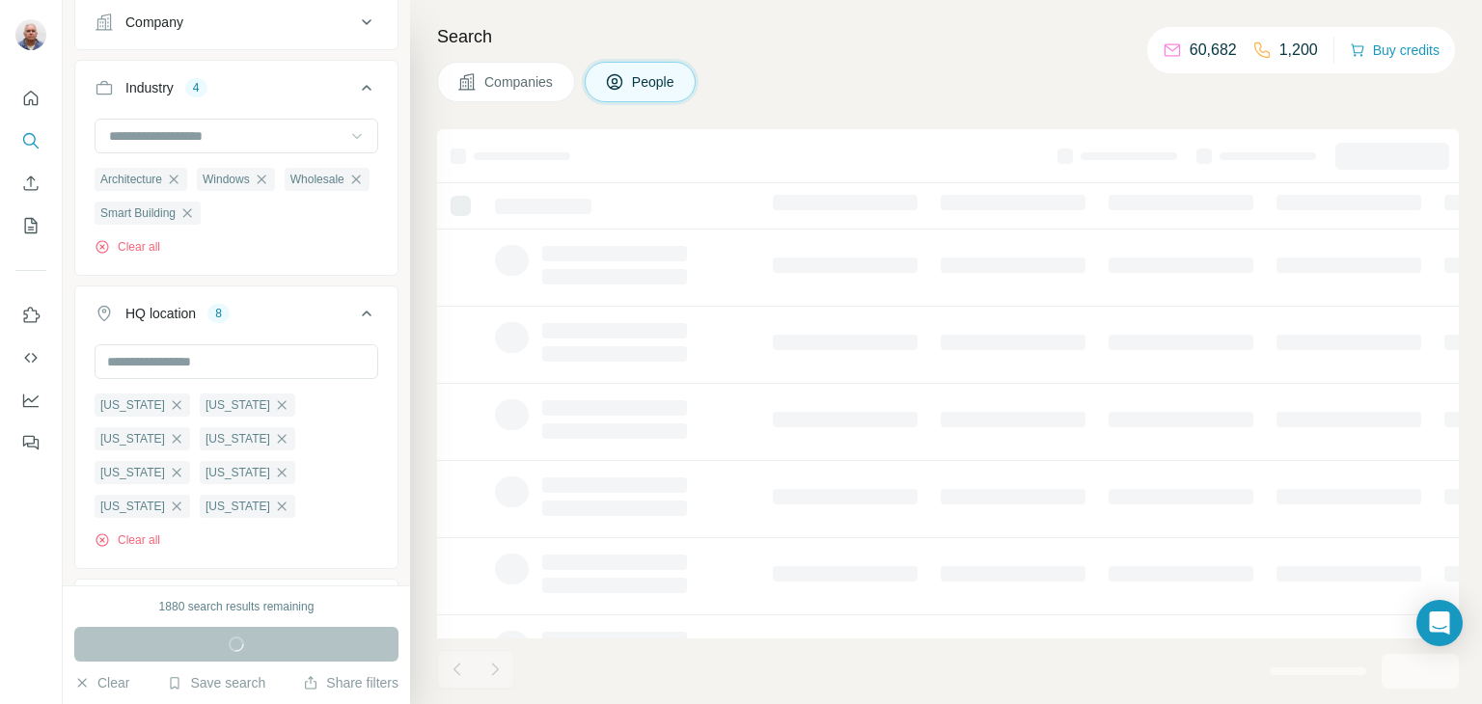
scroll to position [760, 0]
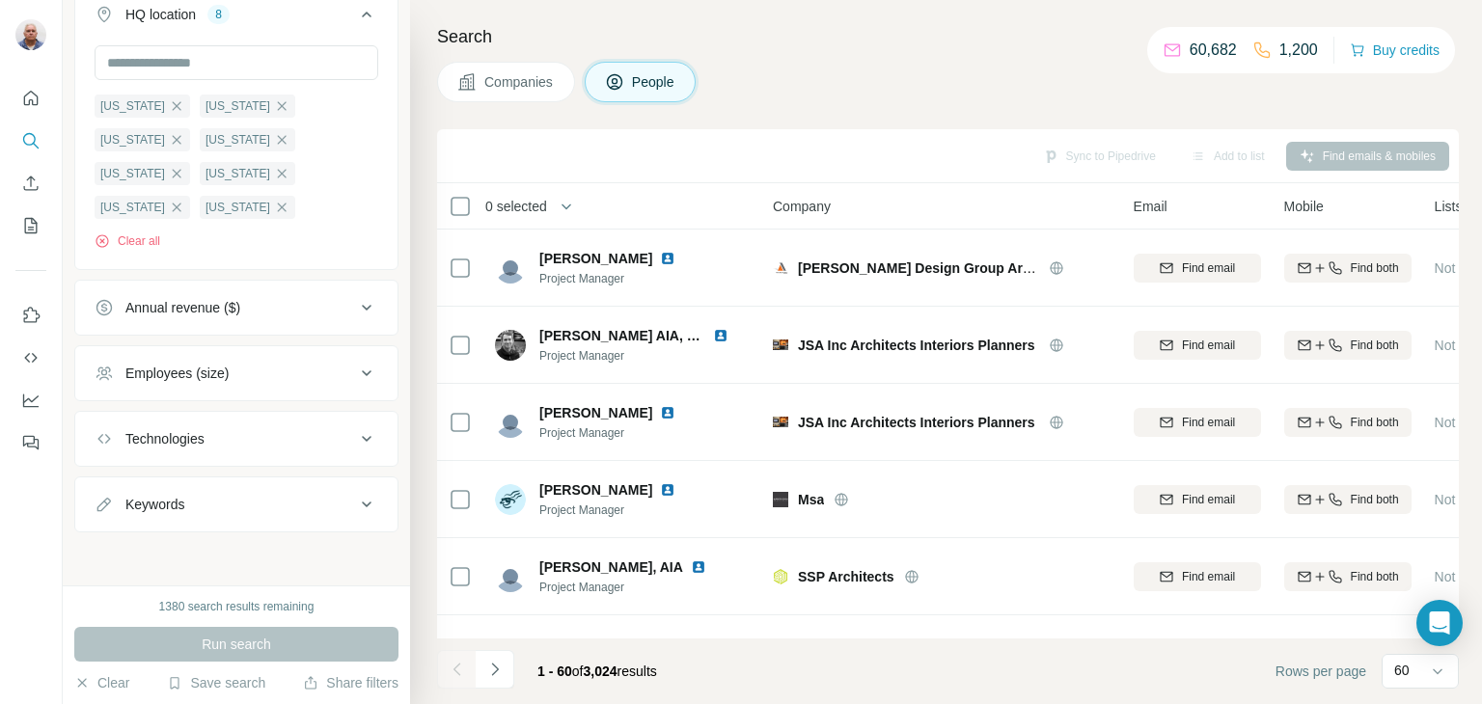
click at [875, 212] on div "Company" at bounding box center [942, 206] width 338 height 22
click at [567, 201] on icon "button" at bounding box center [566, 206] width 19 height 19
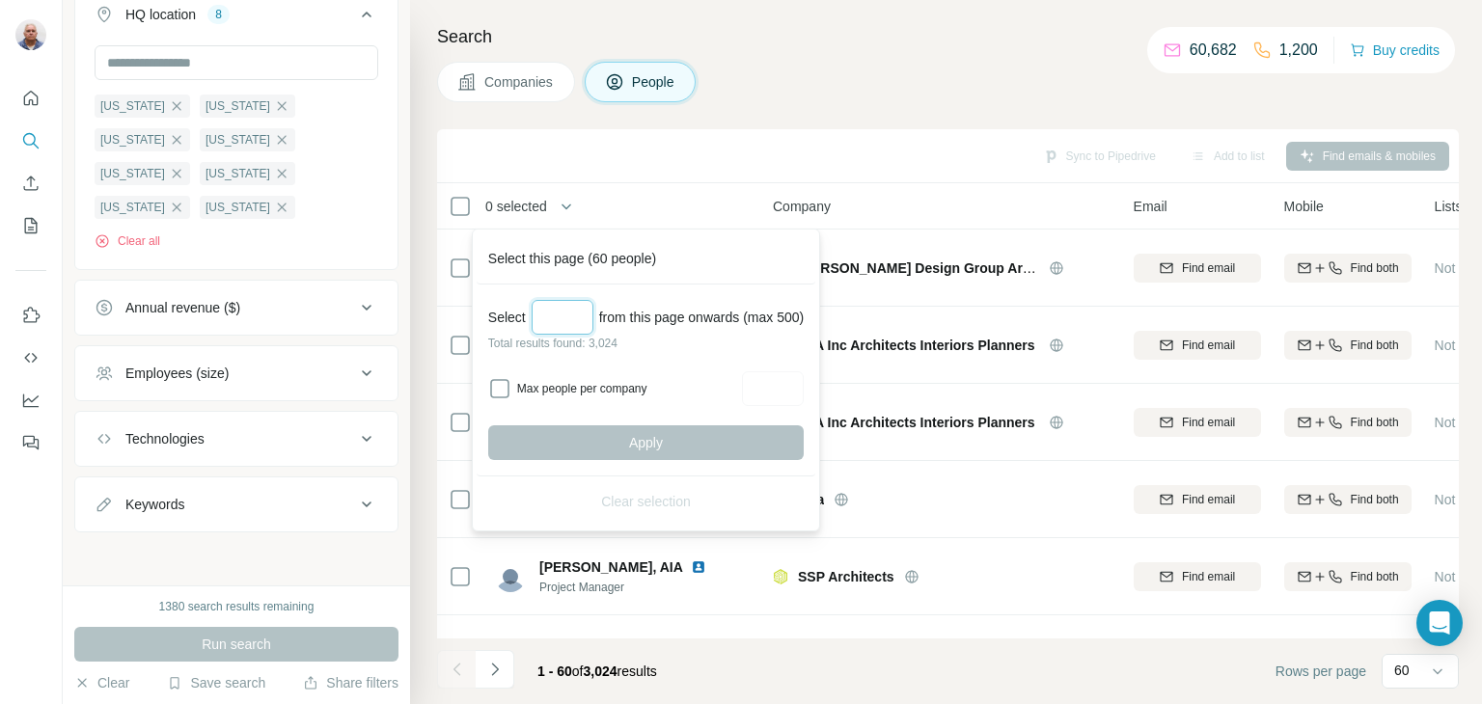
click at [555, 322] on input "Select a number (up to 500)" at bounding box center [563, 317] width 62 height 35
click at [702, 401] on div "Max people per company" at bounding box center [646, 388] width 316 height 35
drag, startPoint x: 537, startPoint y: 316, endPoint x: 490, endPoint y: 315, distance: 46.4
click at [490, 315] on div "Select **** from this page onwards (max 500)" at bounding box center [646, 317] width 316 height 35
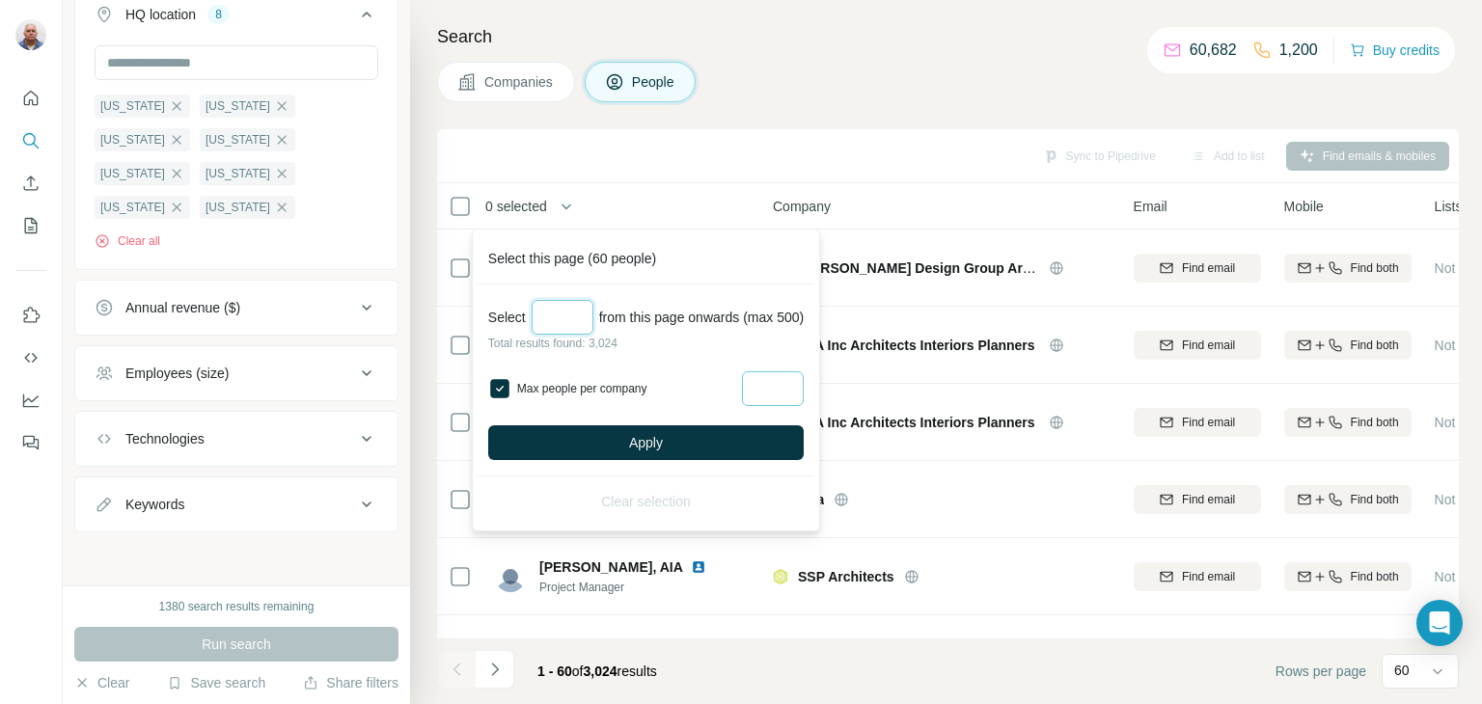
type input "***"
click at [779, 395] on input "Max people per company" at bounding box center [773, 388] width 62 height 35
type input "***"
click at [680, 444] on button "Apply" at bounding box center [646, 443] width 316 height 35
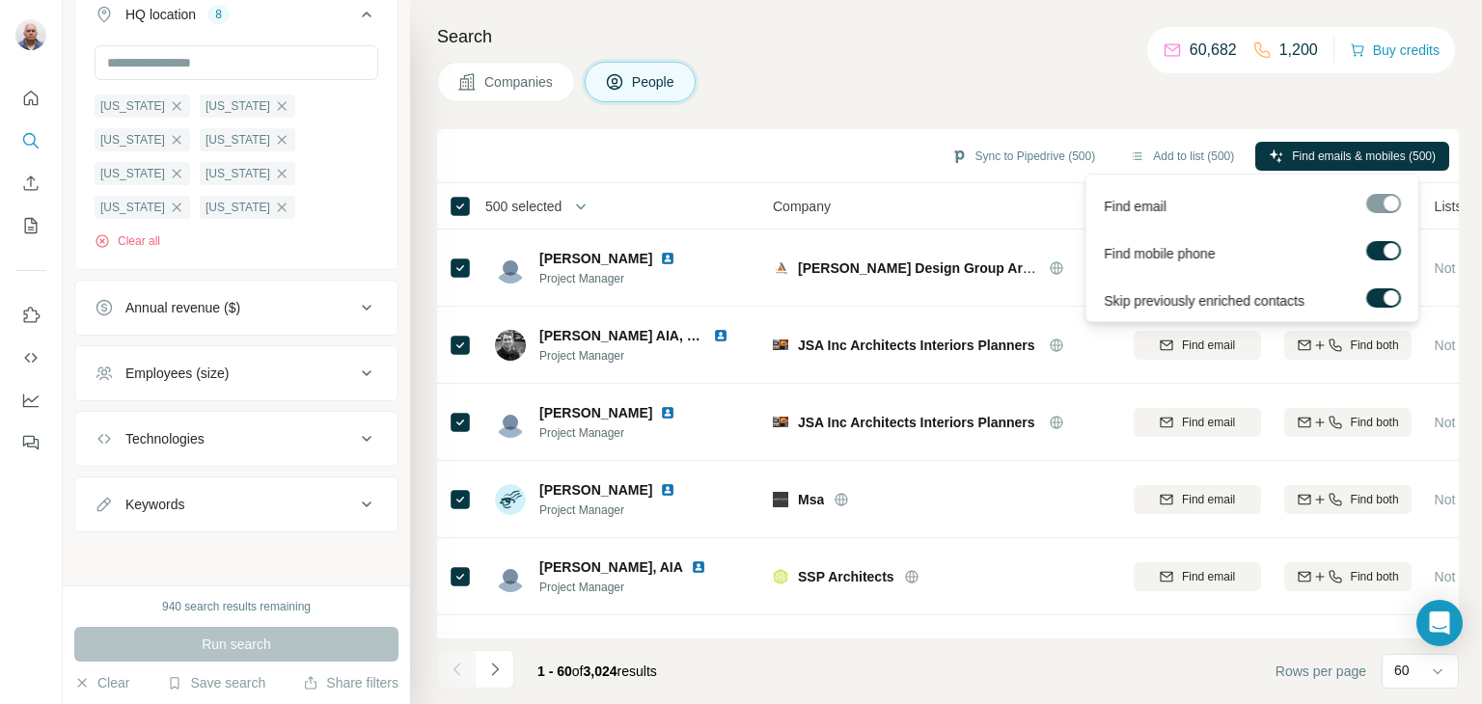
click at [1375, 255] on label at bounding box center [1383, 250] width 35 height 19
click at [1369, 148] on span "Find emails (500)" at bounding box center [1391, 156] width 90 height 17
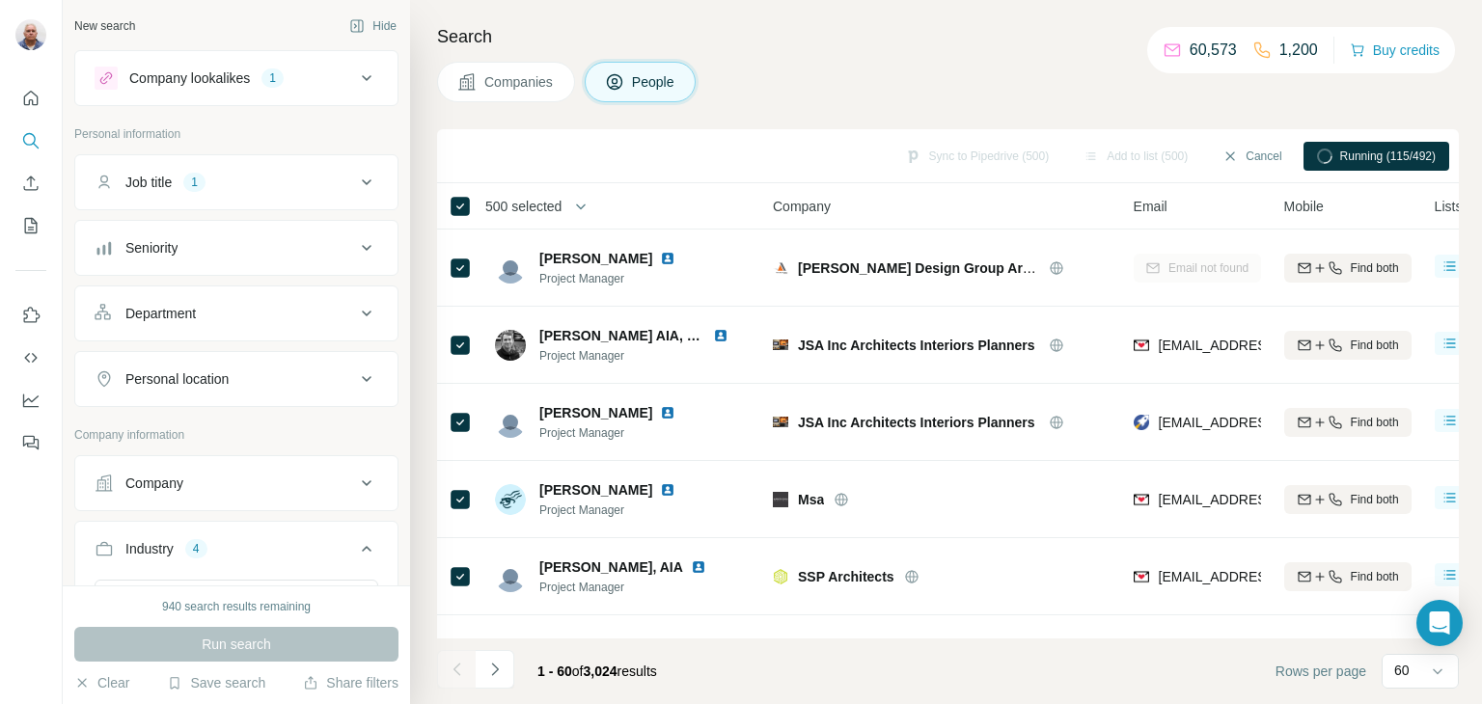
scroll to position [1254, 0]
